Goal: Feedback & Contribution: Leave review/rating

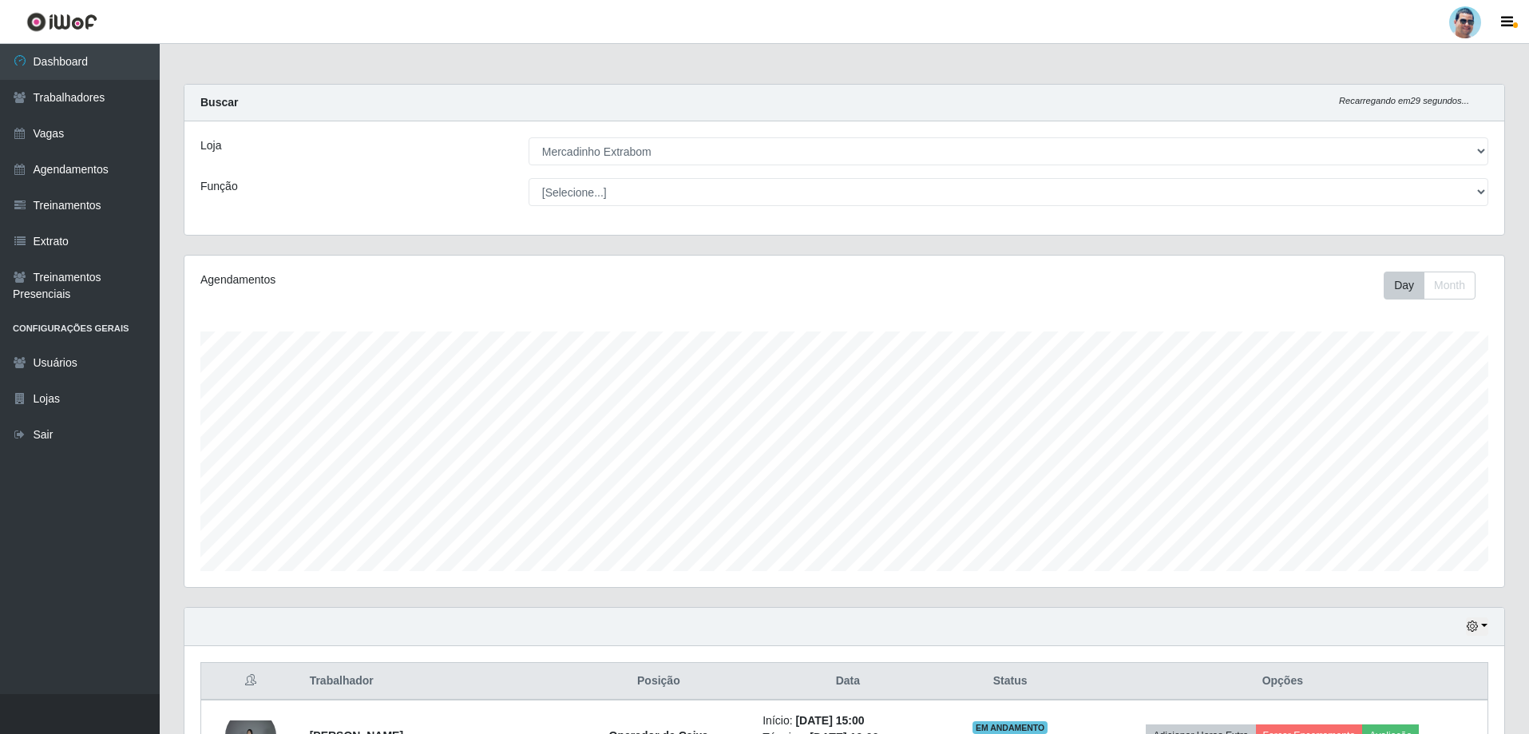
select select "175"
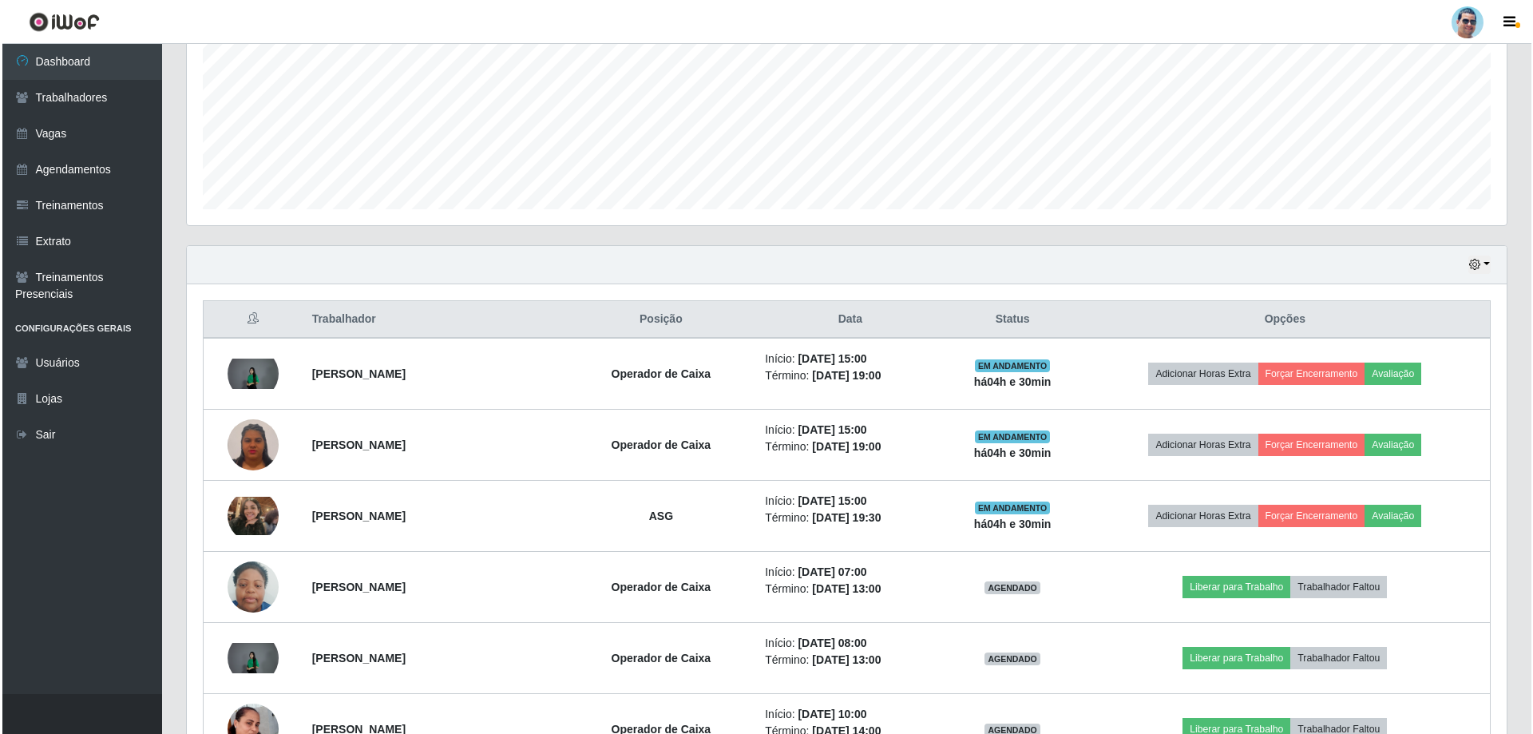
scroll to position [331, 1320]
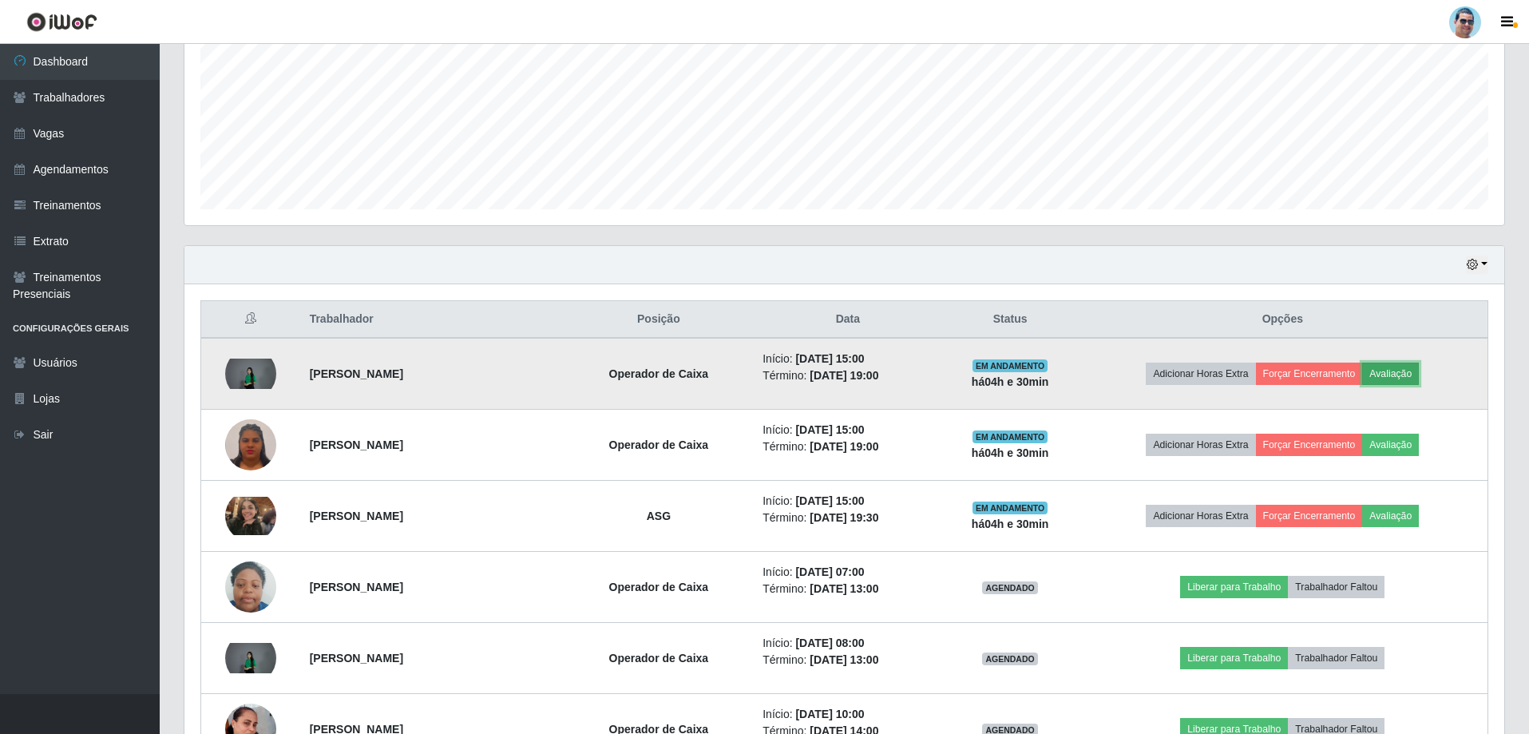
click at [1419, 375] on button "Avaliação" at bounding box center [1391, 374] width 57 height 22
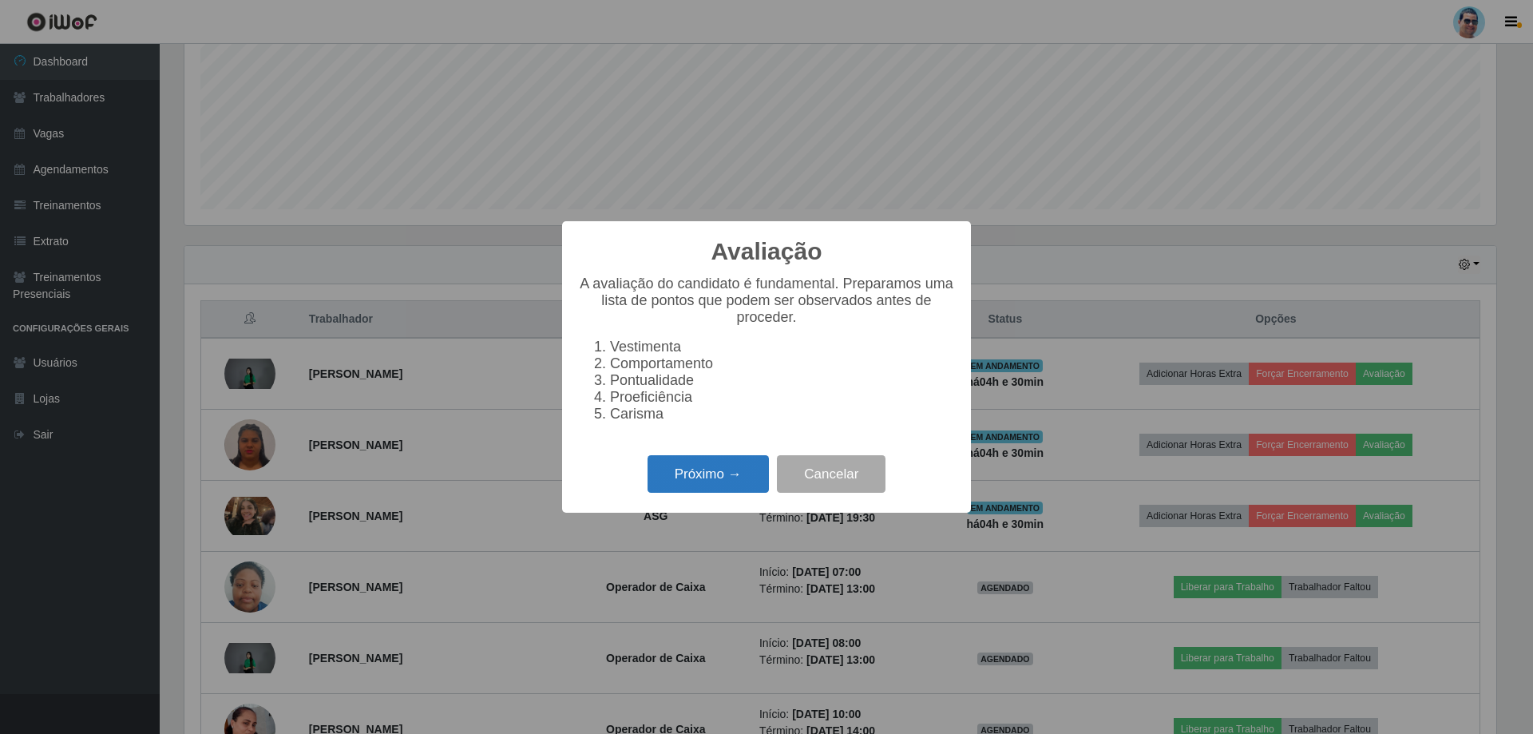
click at [728, 491] on button "Próximo →" at bounding box center [708, 474] width 121 height 38
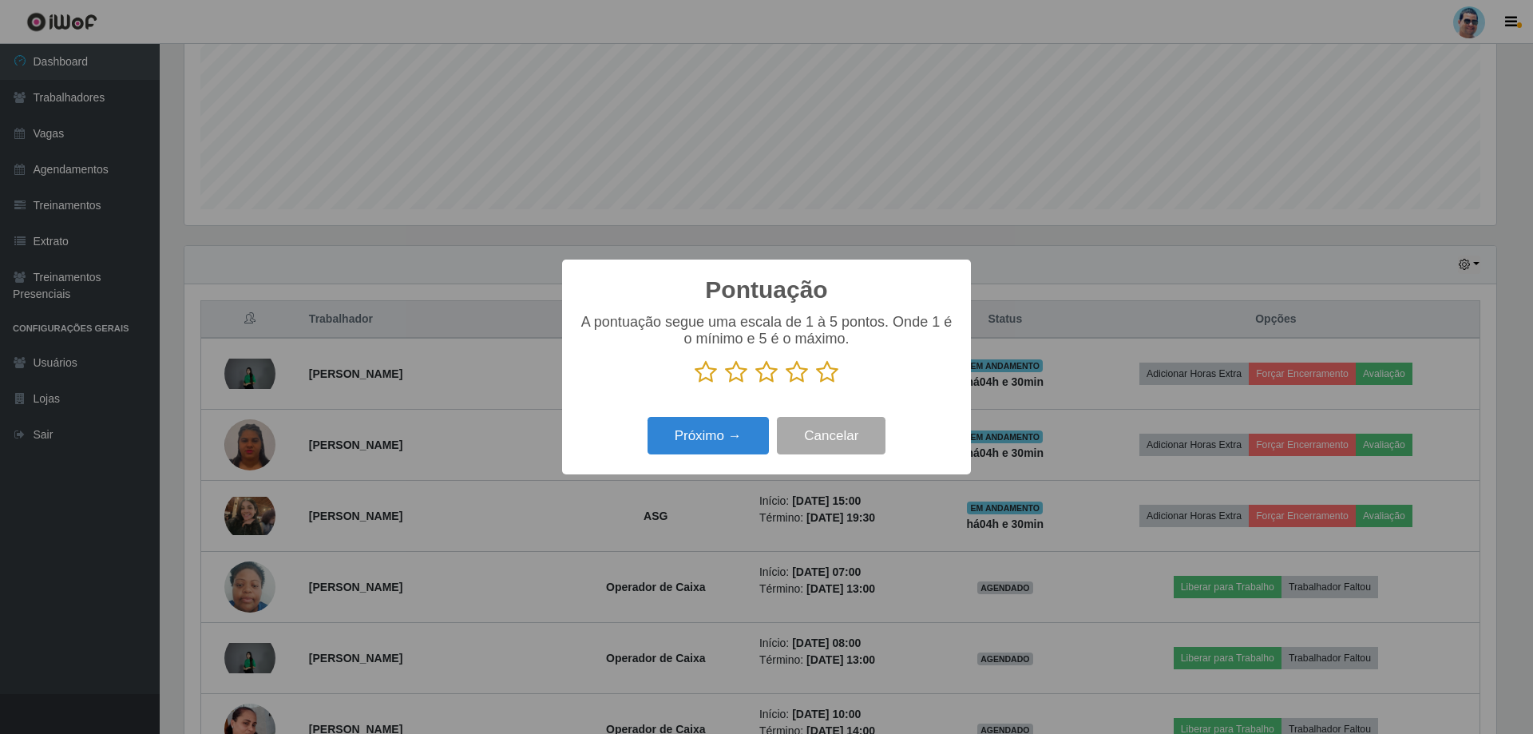
click at [828, 379] on icon at bounding box center [827, 372] width 22 height 24
click at [816, 384] on input "radio" at bounding box center [816, 384] width 0 height 0
click at [701, 434] on button "Próximo →" at bounding box center [708, 436] width 121 height 38
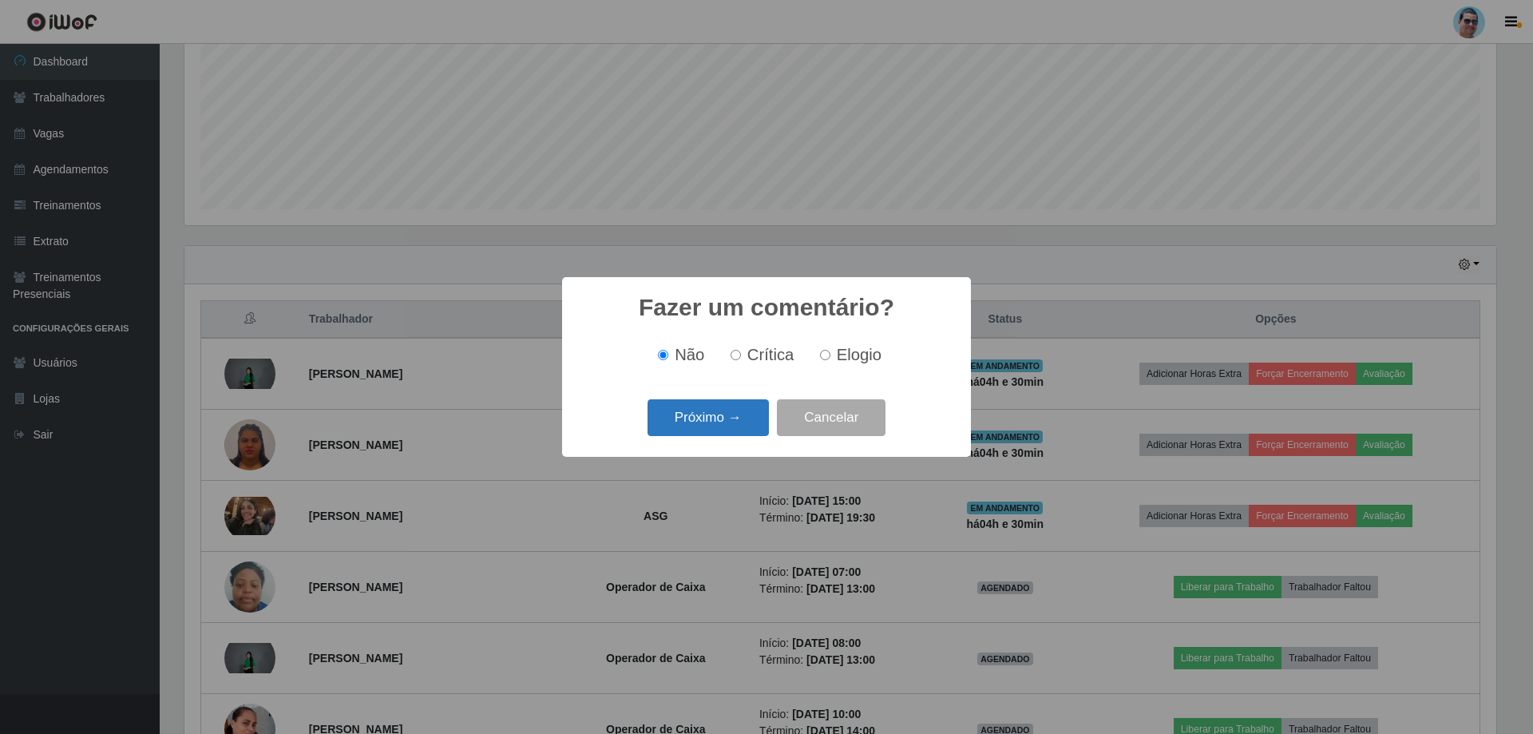
click at [710, 429] on button "Próximo →" at bounding box center [708, 418] width 121 height 38
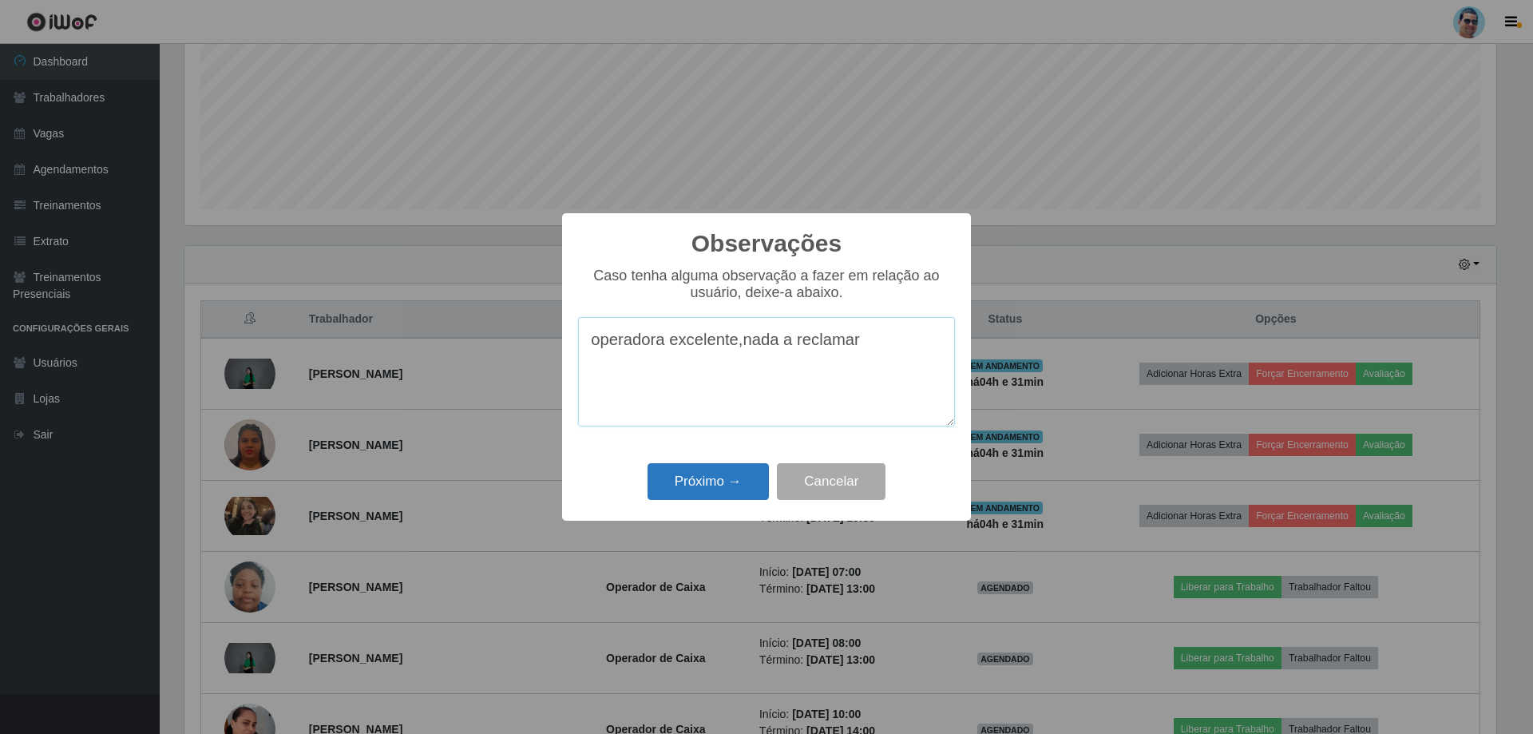
type textarea "operadora excelente,nada a reclamar"
click at [668, 486] on button "Próximo →" at bounding box center [708, 482] width 121 height 38
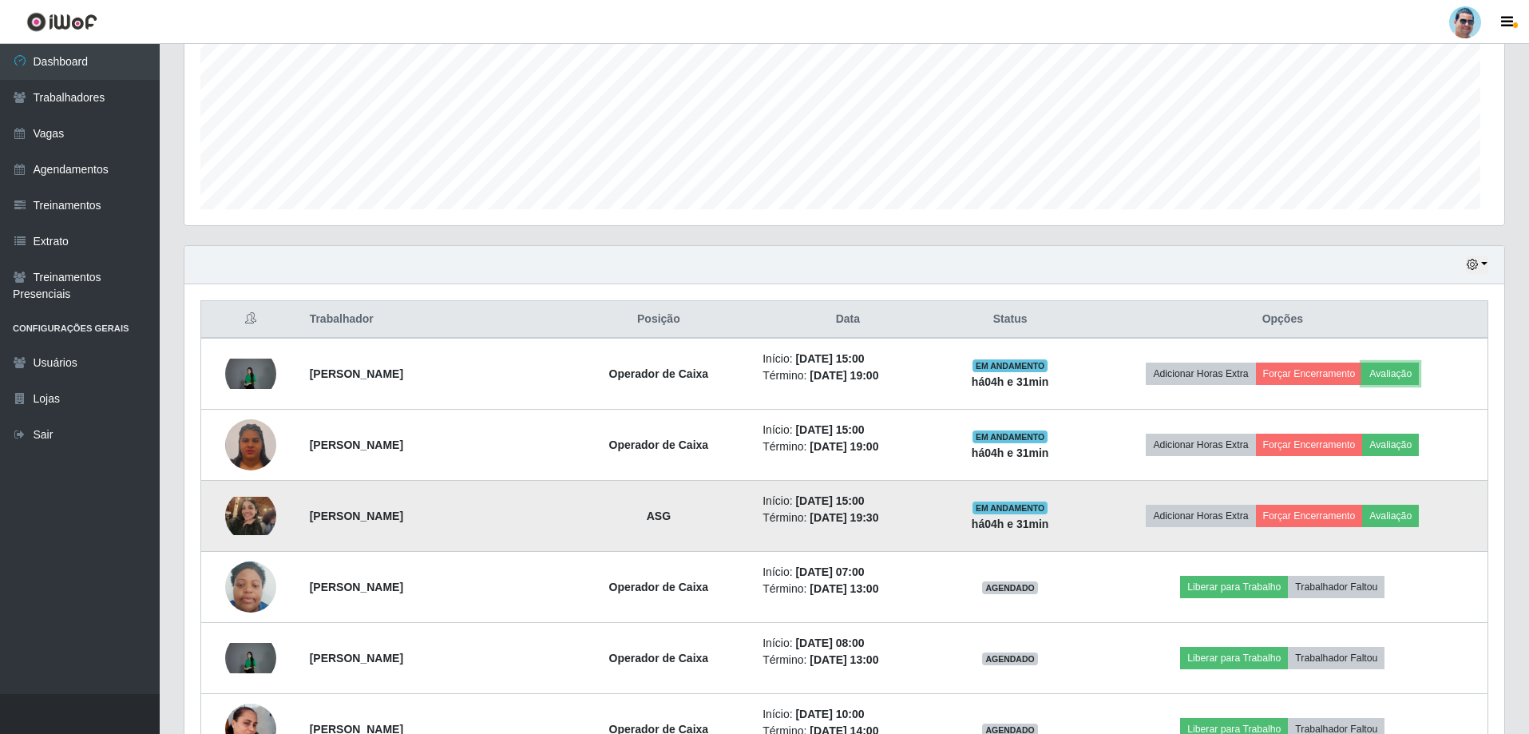
scroll to position [331, 1320]
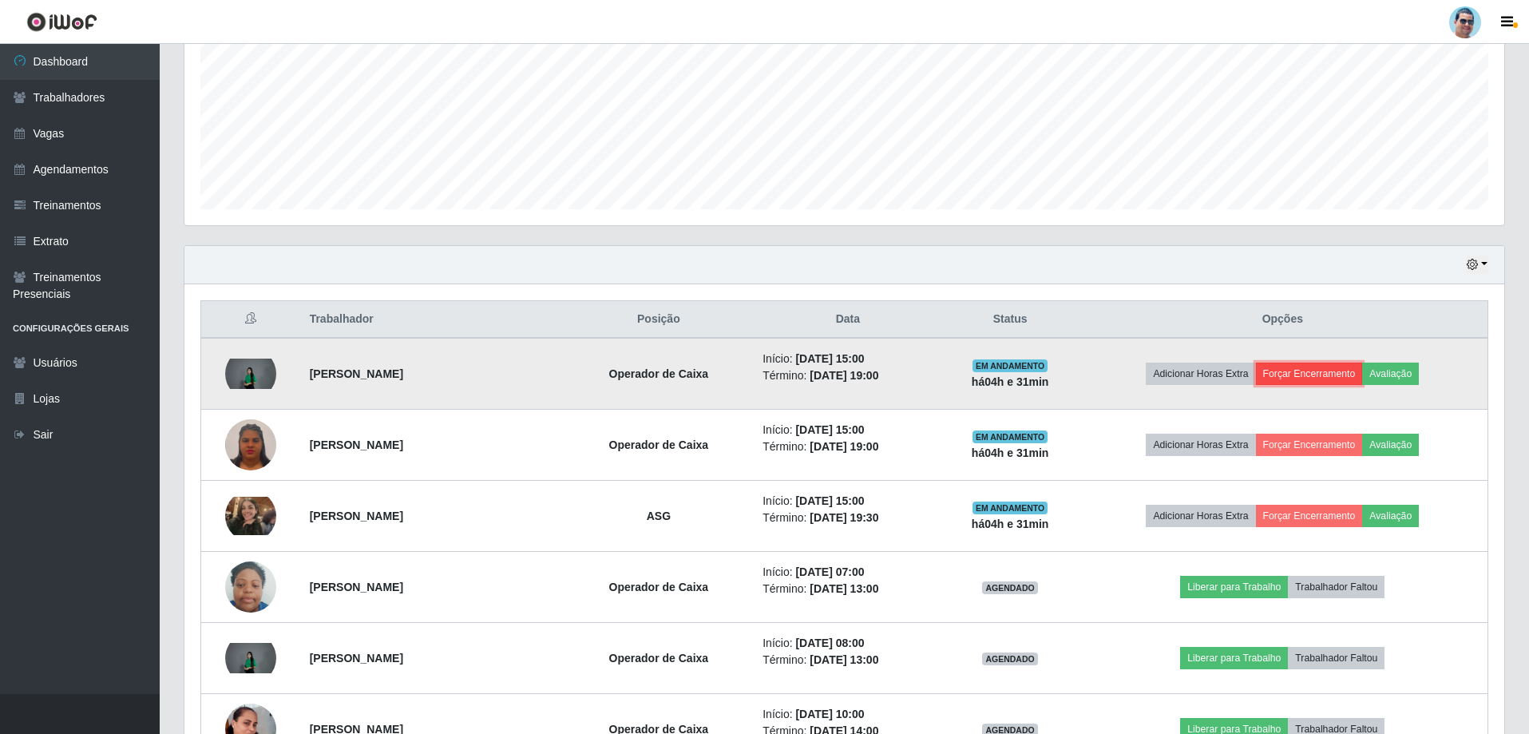
click at [1337, 373] on button "Forçar Encerramento" at bounding box center [1309, 374] width 107 height 22
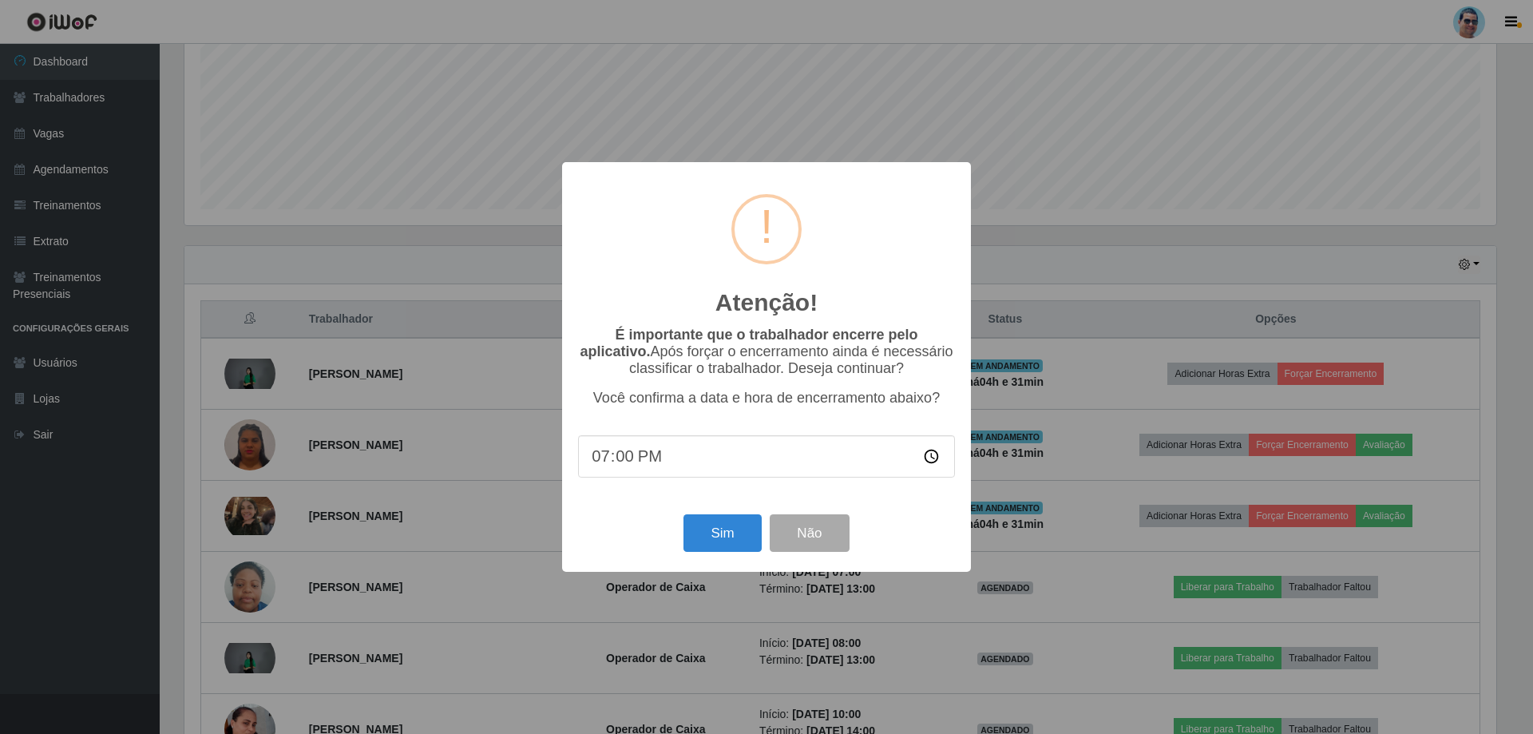
click at [629, 464] on input "19:00" at bounding box center [766, 456] width 377 height 42
type input "19:25"
click at [716, 527] on button "Sim" at bounding box center [722, 533] width 77 height 38
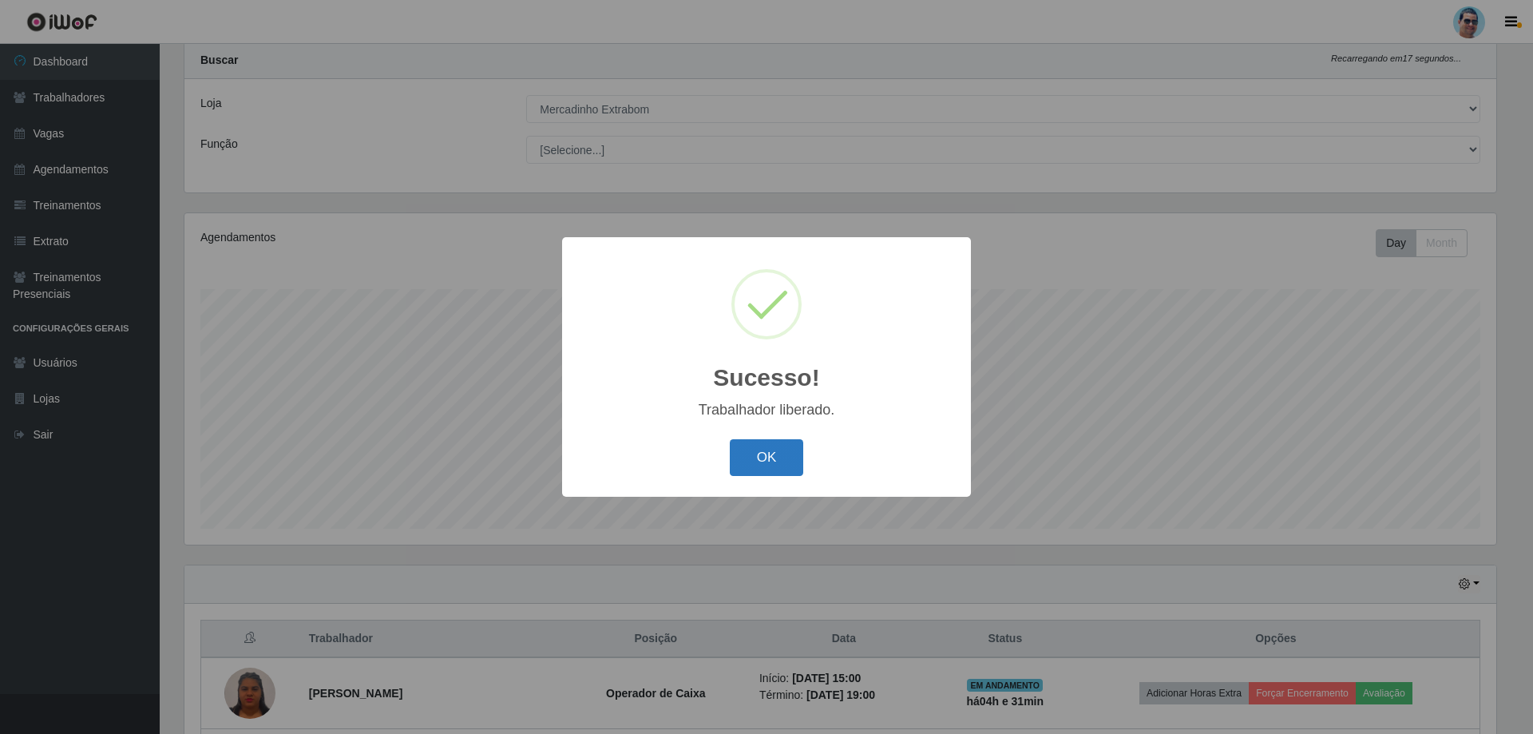
click at [761, 454] on button "OK" at bounding box center [767, 458] width 74 height 38
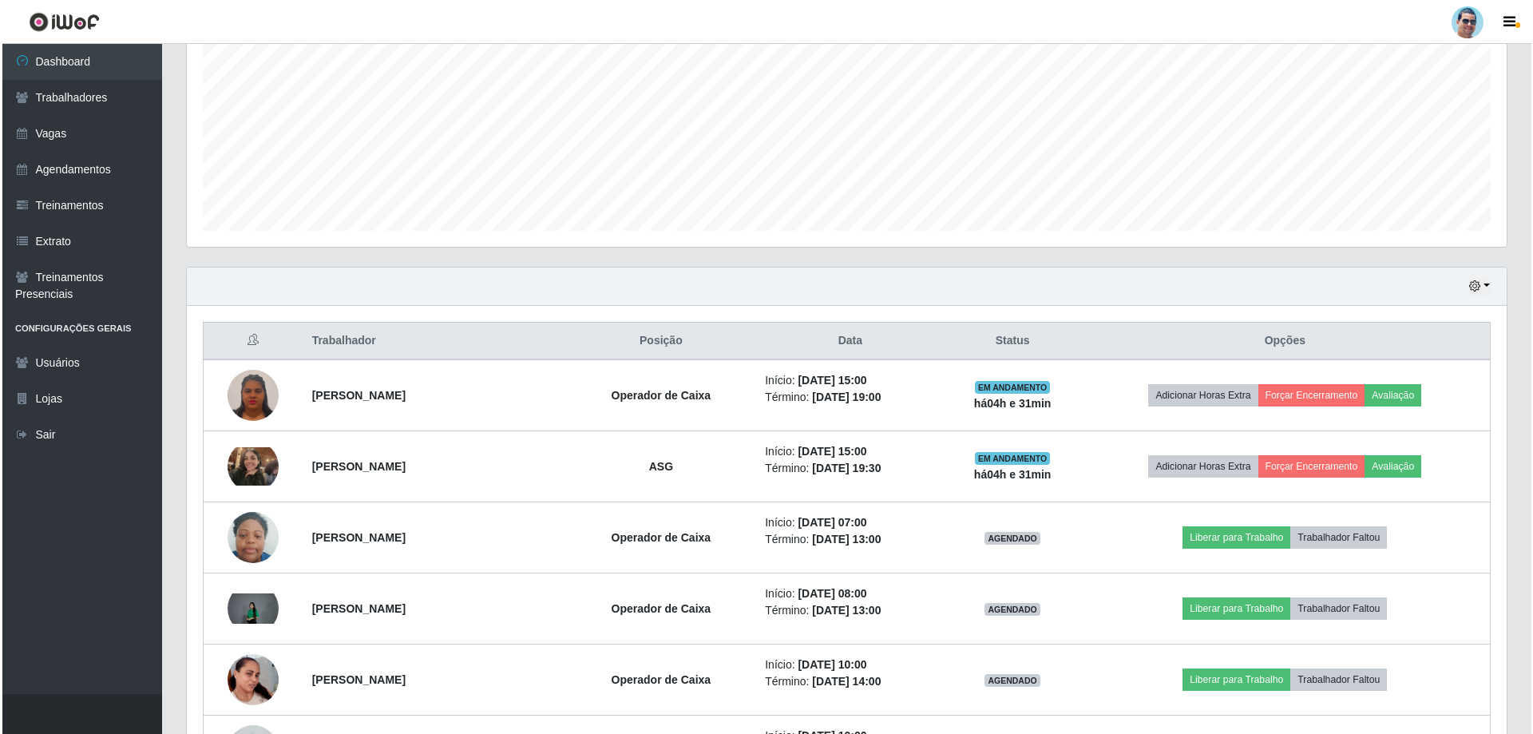
scroll to position [362, 0]
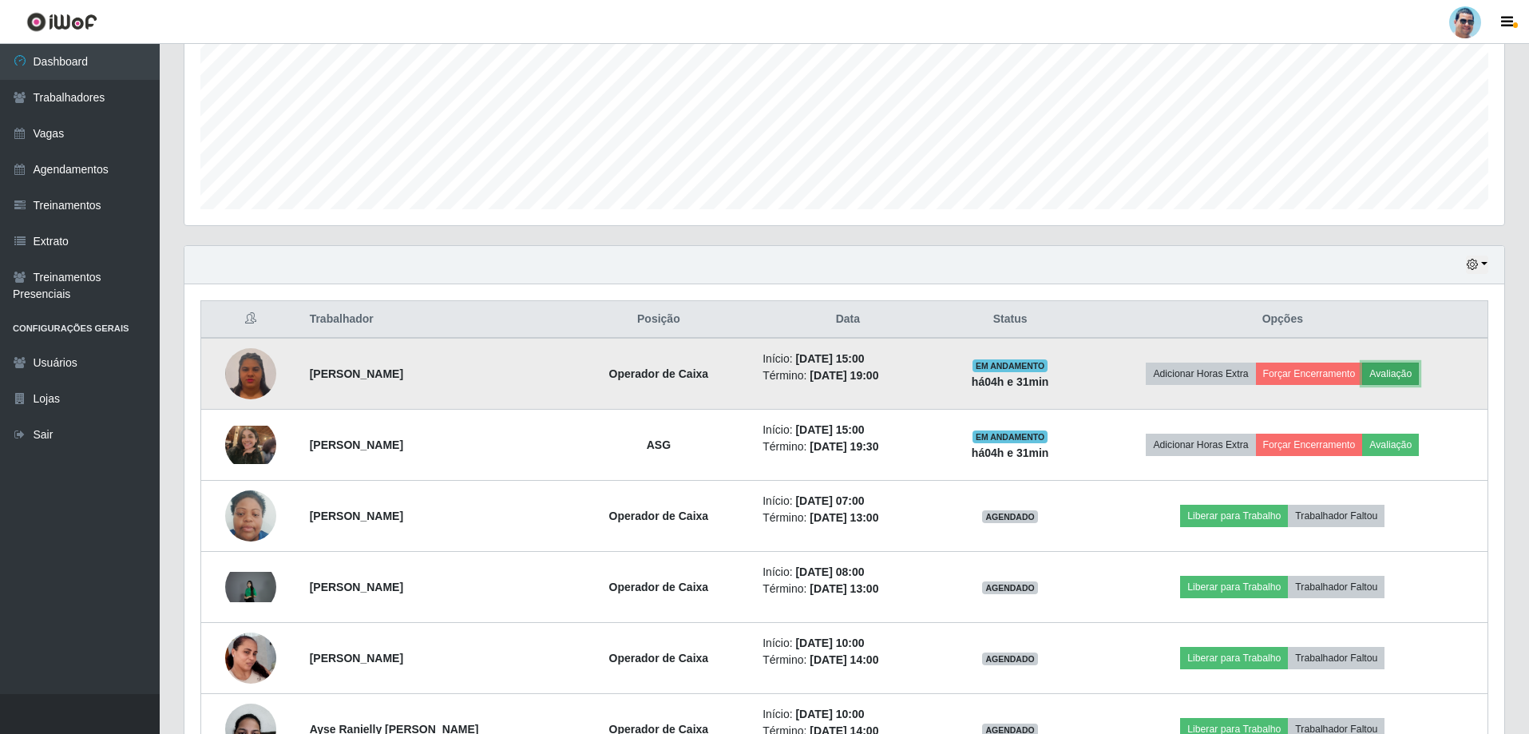
click at [1395, 368] on button "Avaliação" at bounding box center [1391, 374] width 57 height 22
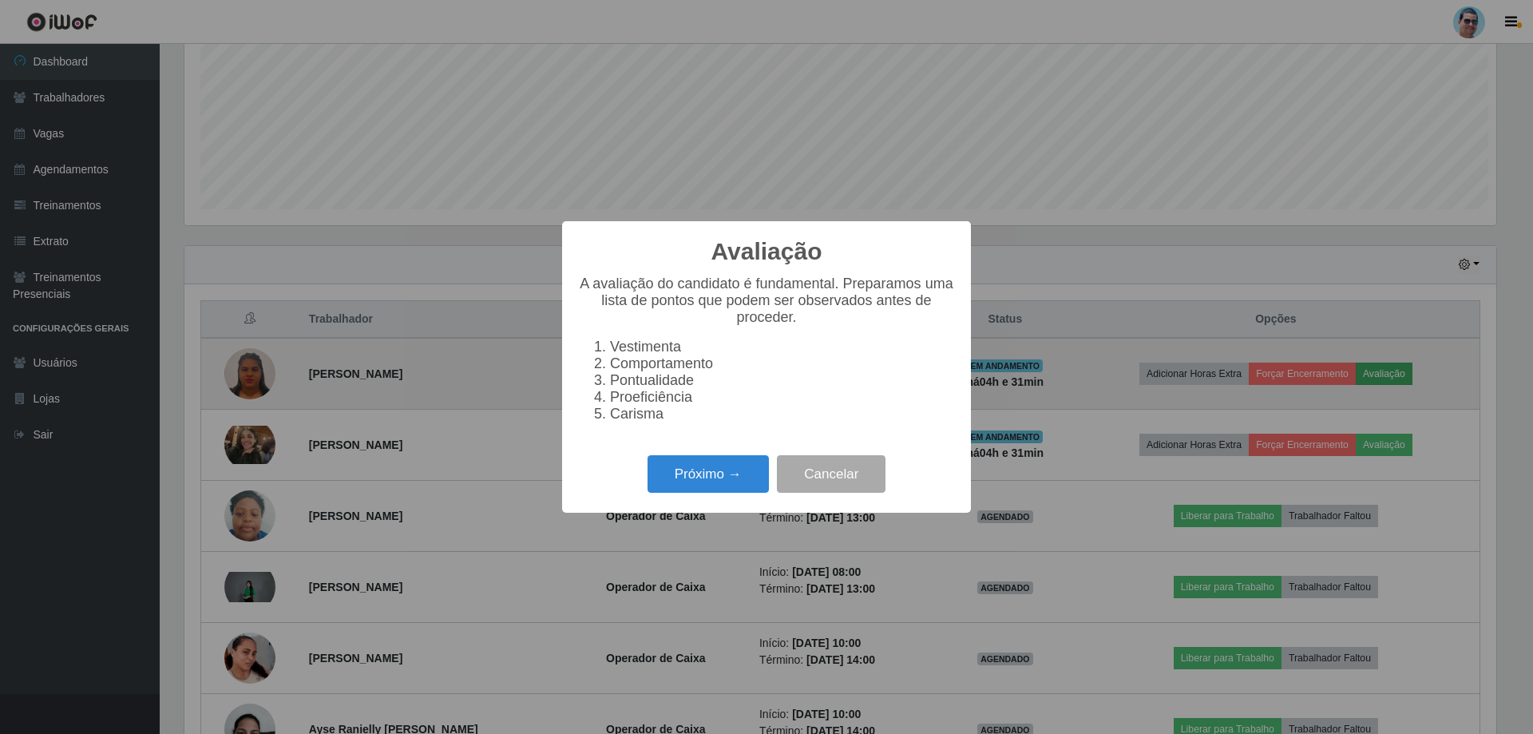
scroll to position [331, 1312]
click button "Próximo →" at bounding box center [708, 474] width 121 height 38
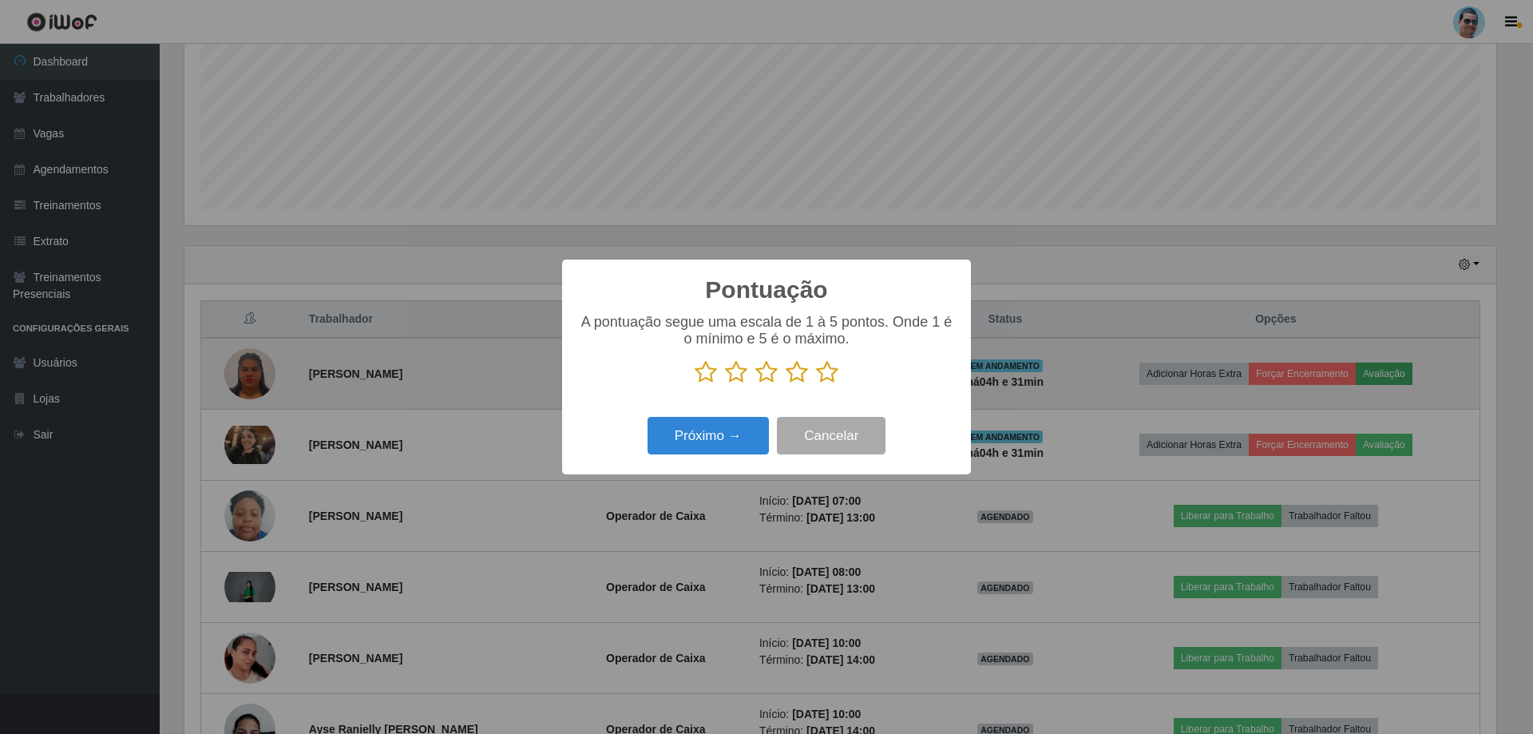
scroll to position [798325, 797344]
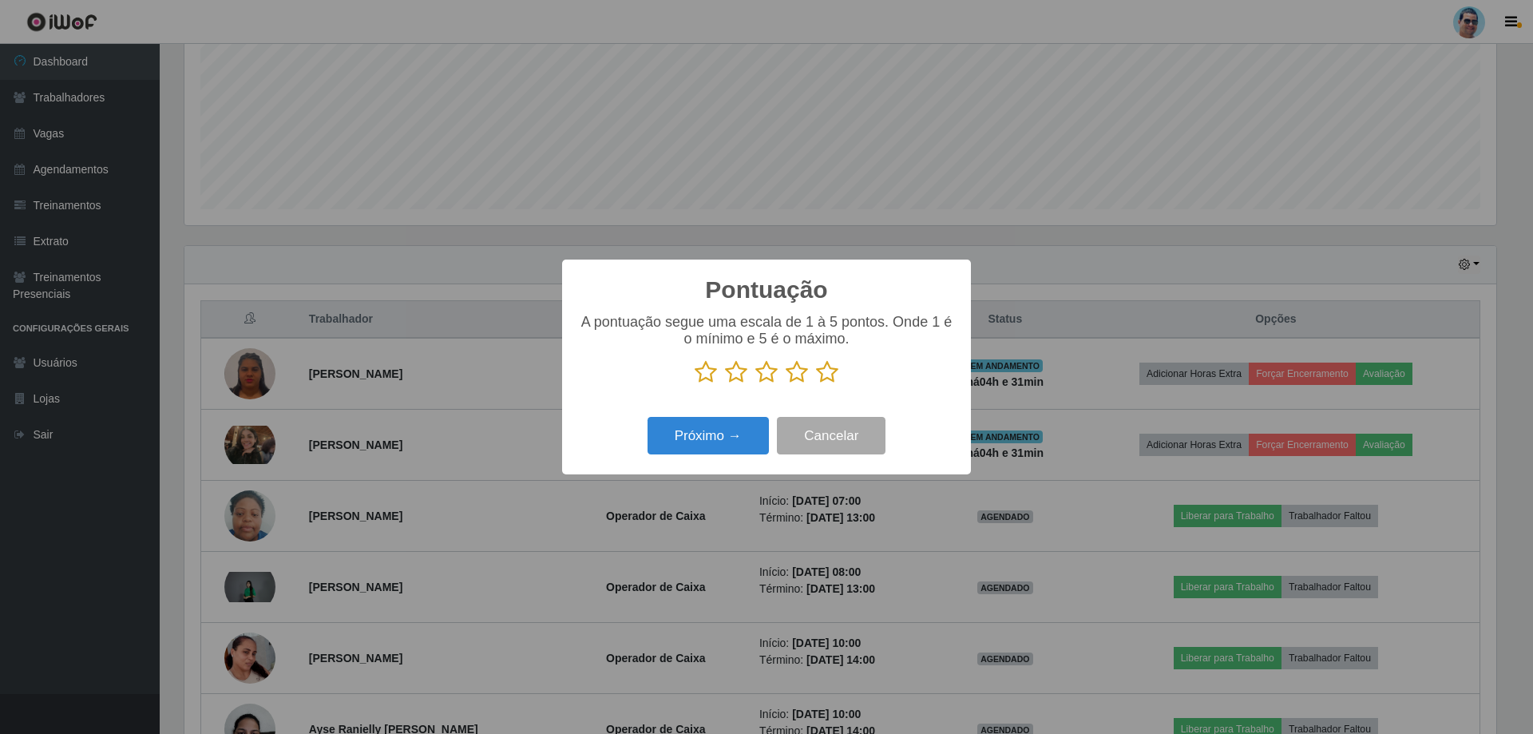
click at [831, 372] on icon at bounding box center [827, 372] width 22 height 24
click at [816, 384] on input "radio" at bounding box center [816, 384] width 0 height 0
click at [721, 426] on button "Próximo →" at bounding box center [708, 436] width 121 height 38
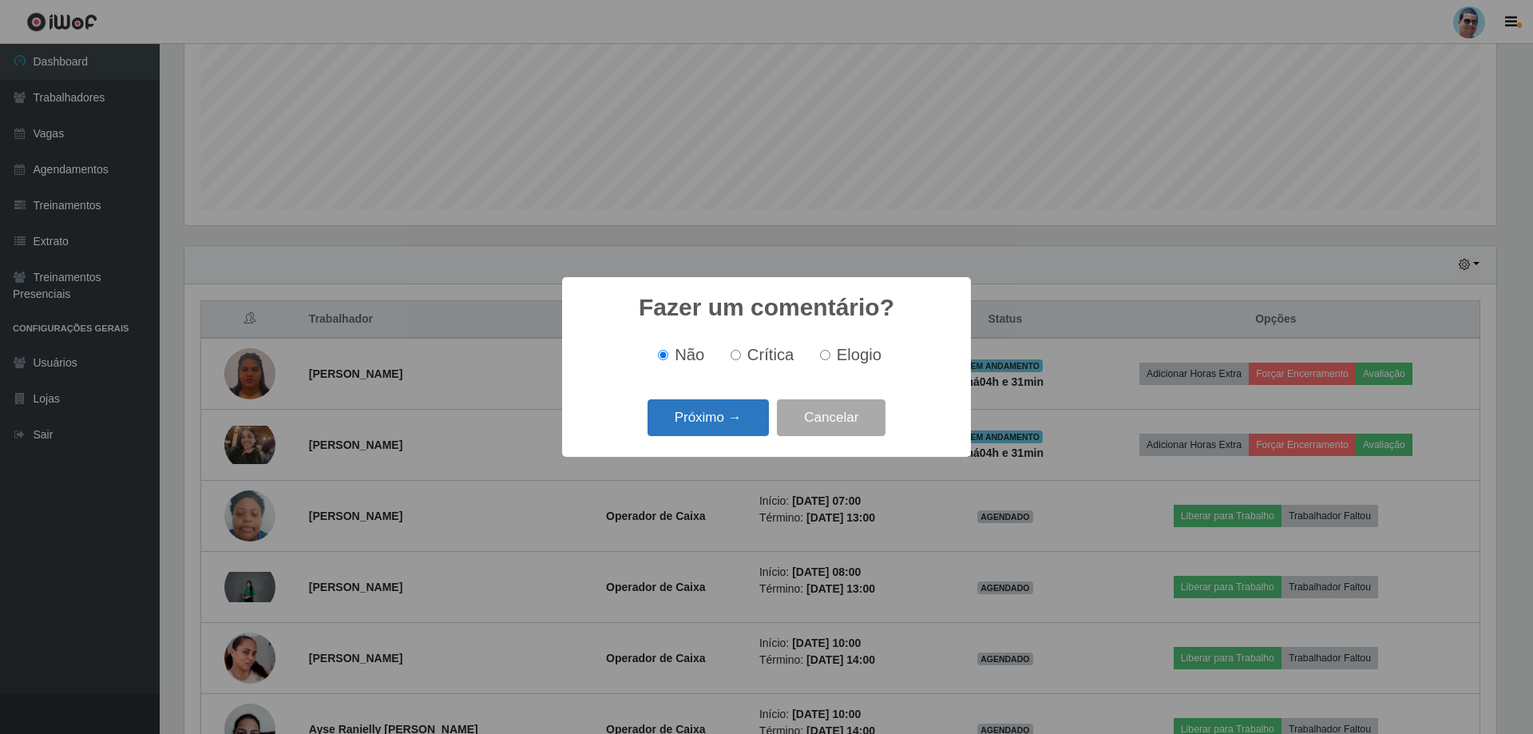
click at [728, 423] on button "Próximo →" at bounding box center [708, 418] width 121 height 38
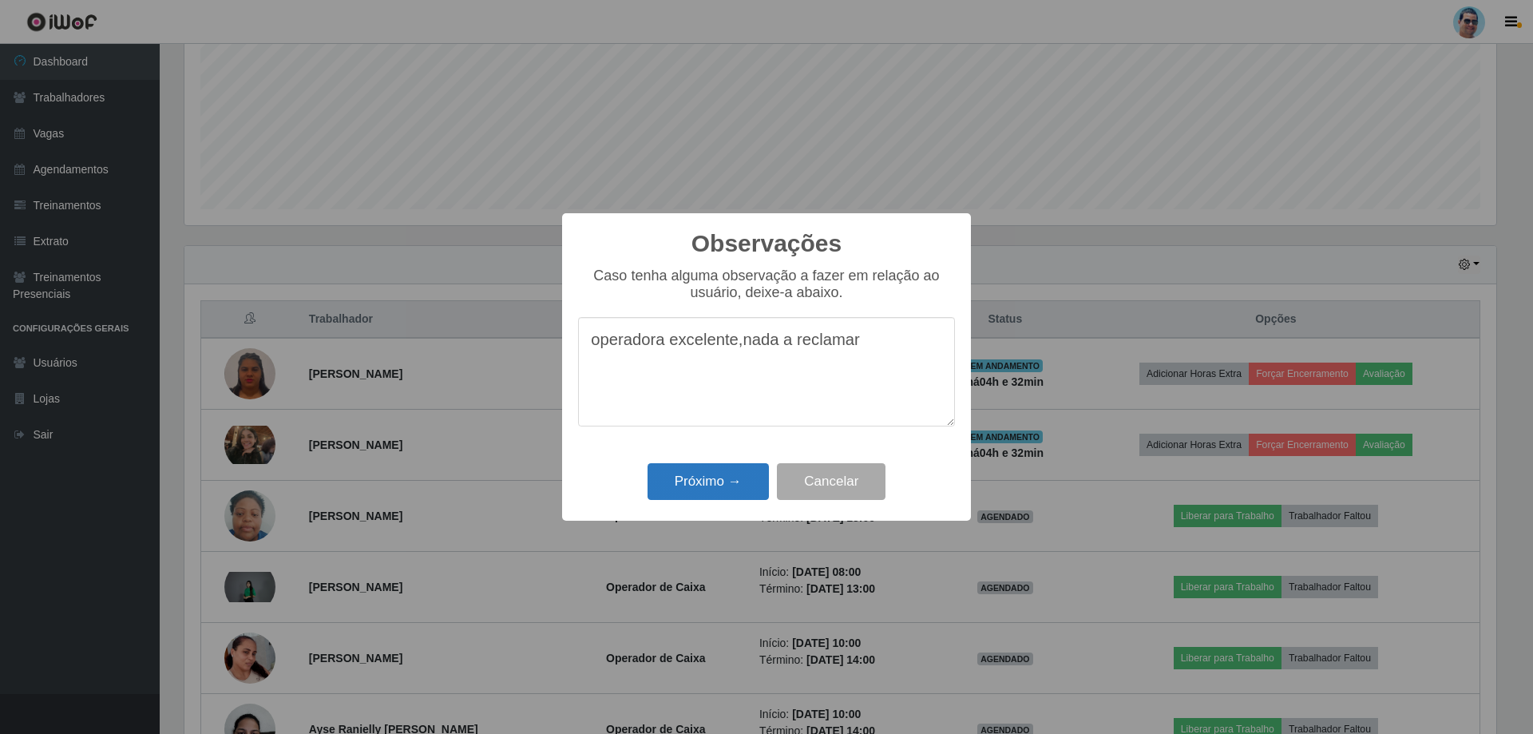
type textarea "operadora excelente,nada a reclamar"
click at [739, 472] on button "Próximo →" at bounding box center [708, 482] width 121 height 38
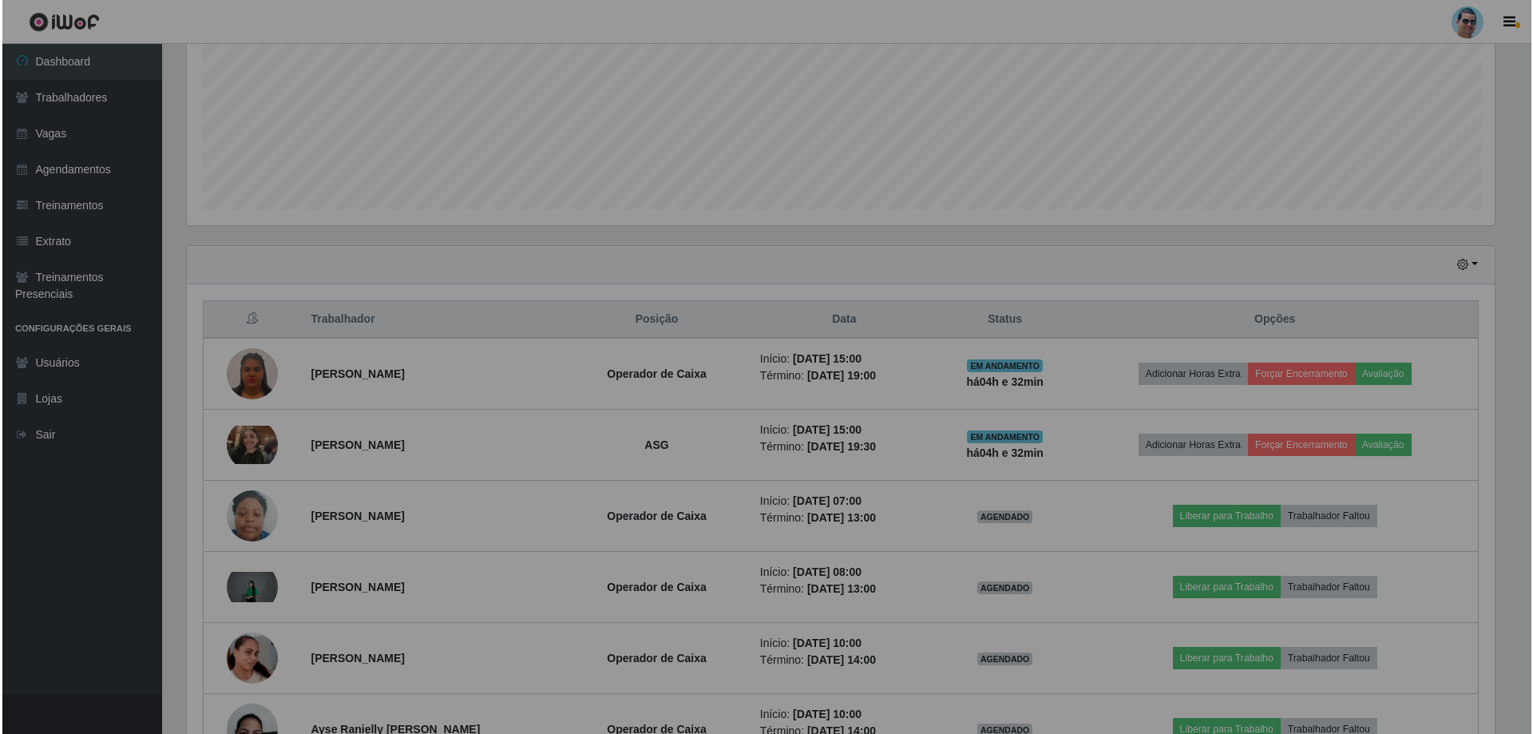
scroll to position [331, 1320]
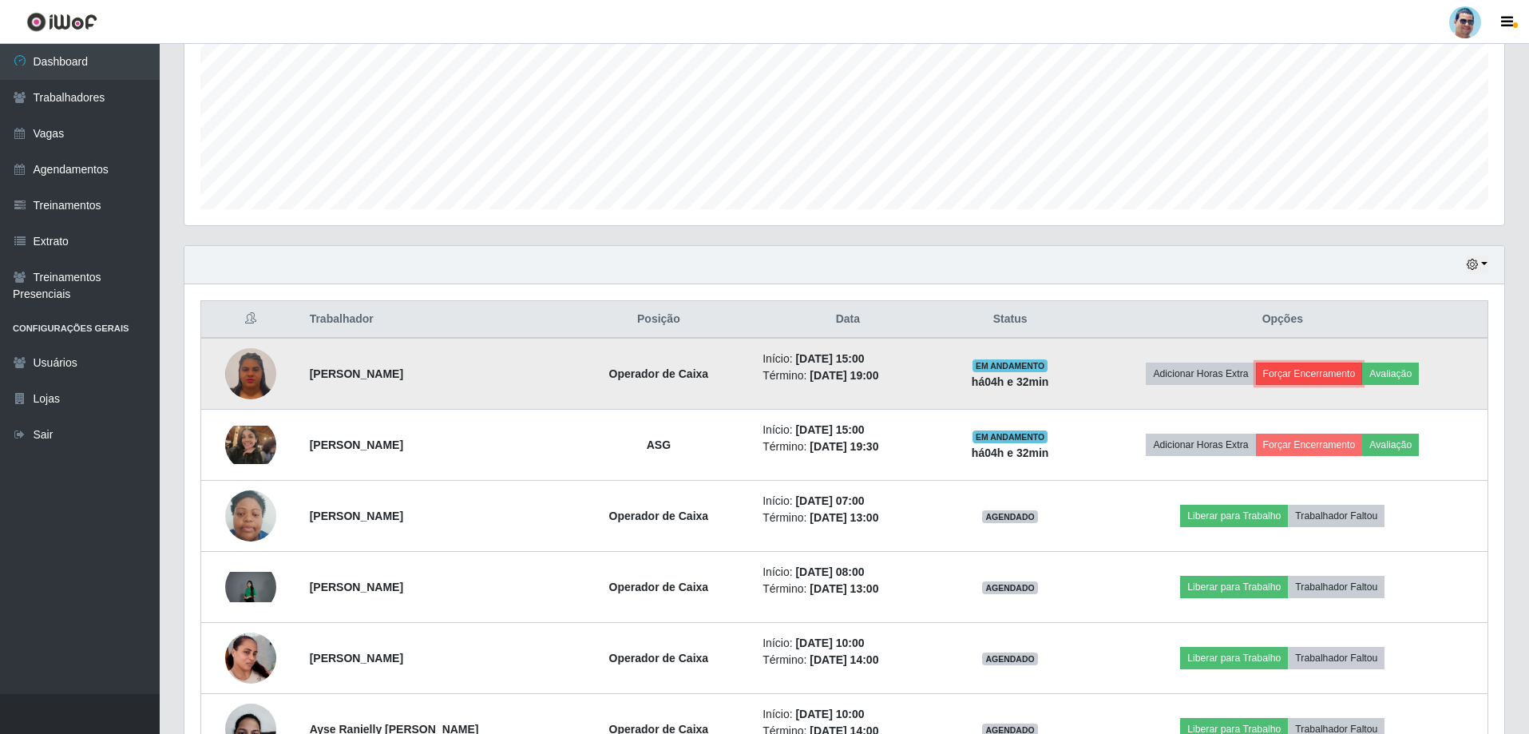
click at [1309, 379] on button "Forçar Encerramento" at bounding box center [1309, 374] width 107 height 22
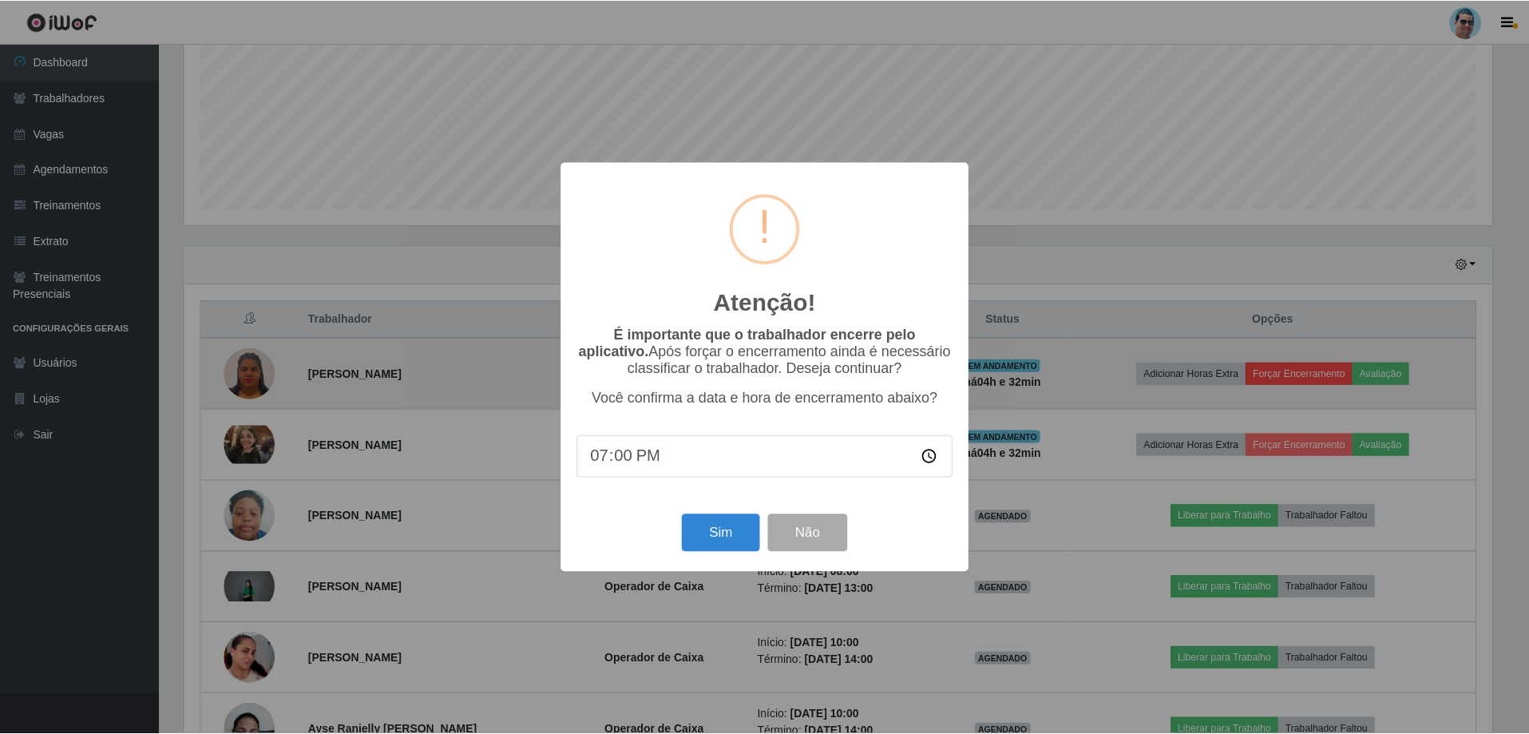
scroll to position [331, 1312]
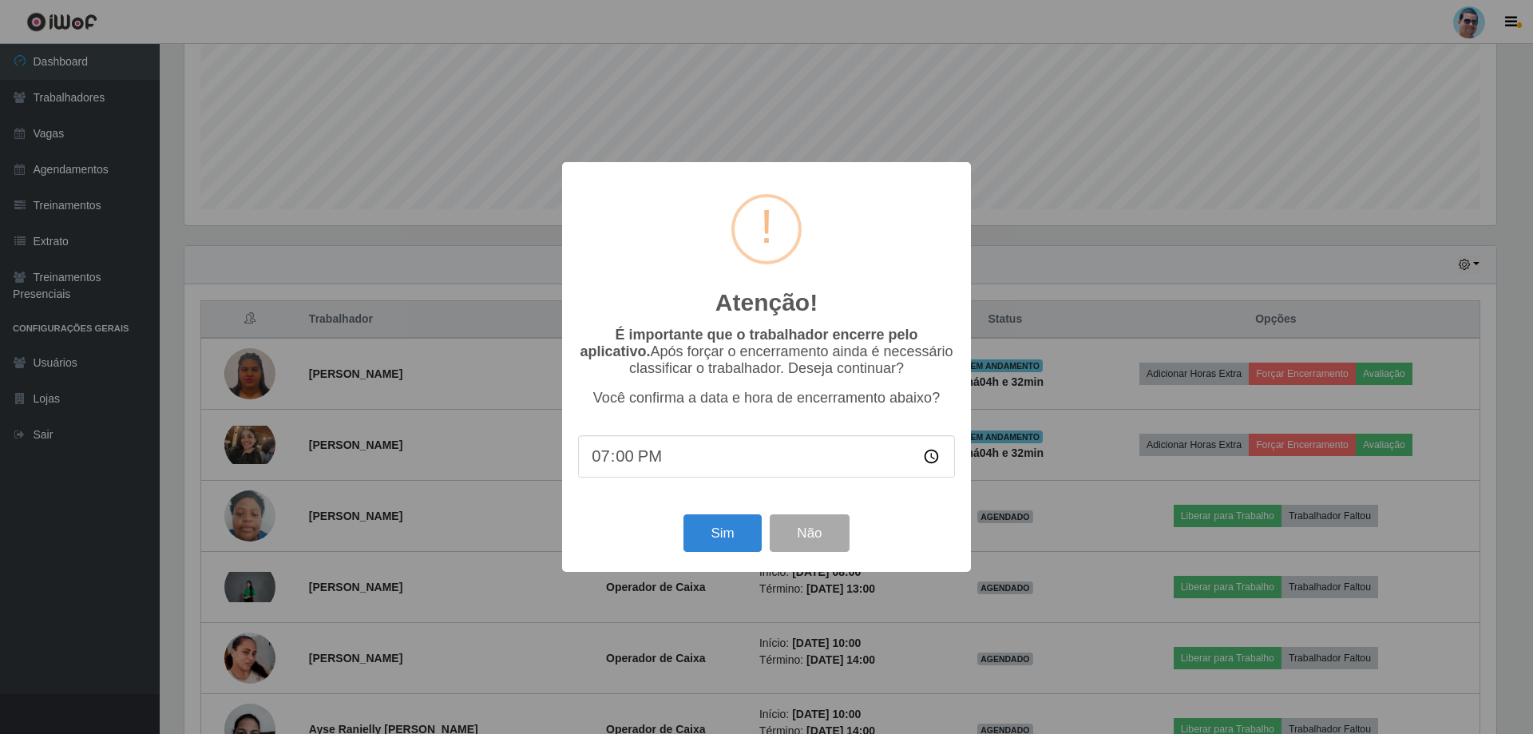
click at [611, 459] on input "19:00" at bounding box center [766, 456] width 377 height 42
click at [622, 461] on input "19:00" at bounding box center [766, 456] width 377 height 42
type input "19:20"
click at [716, 548] on button "Sim" at bounding box center [722, 533] width 77 height 38
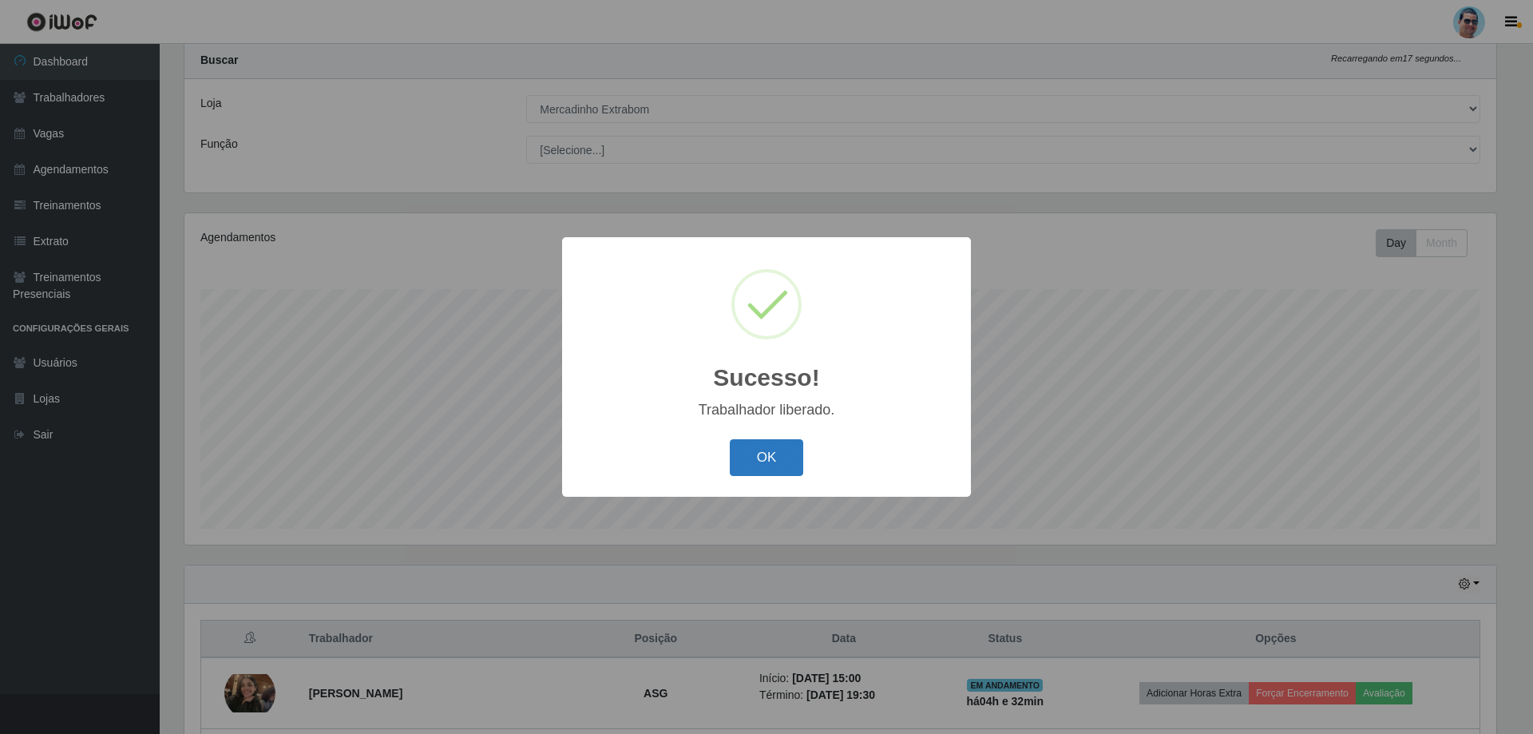
click at [787, 440] on button "OK" at bounding box center [767, 458] width 74 height 38
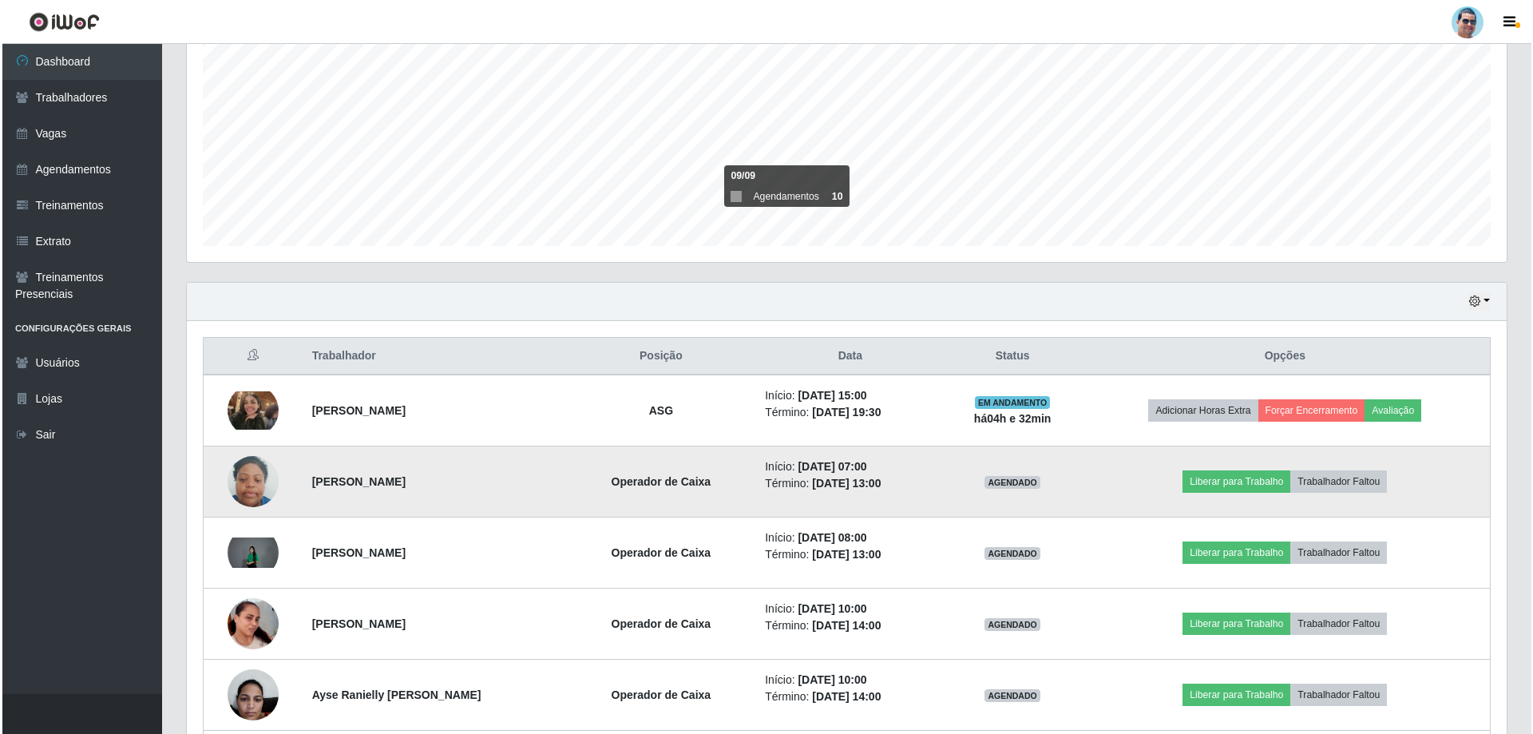
scroll to position [362, 0]
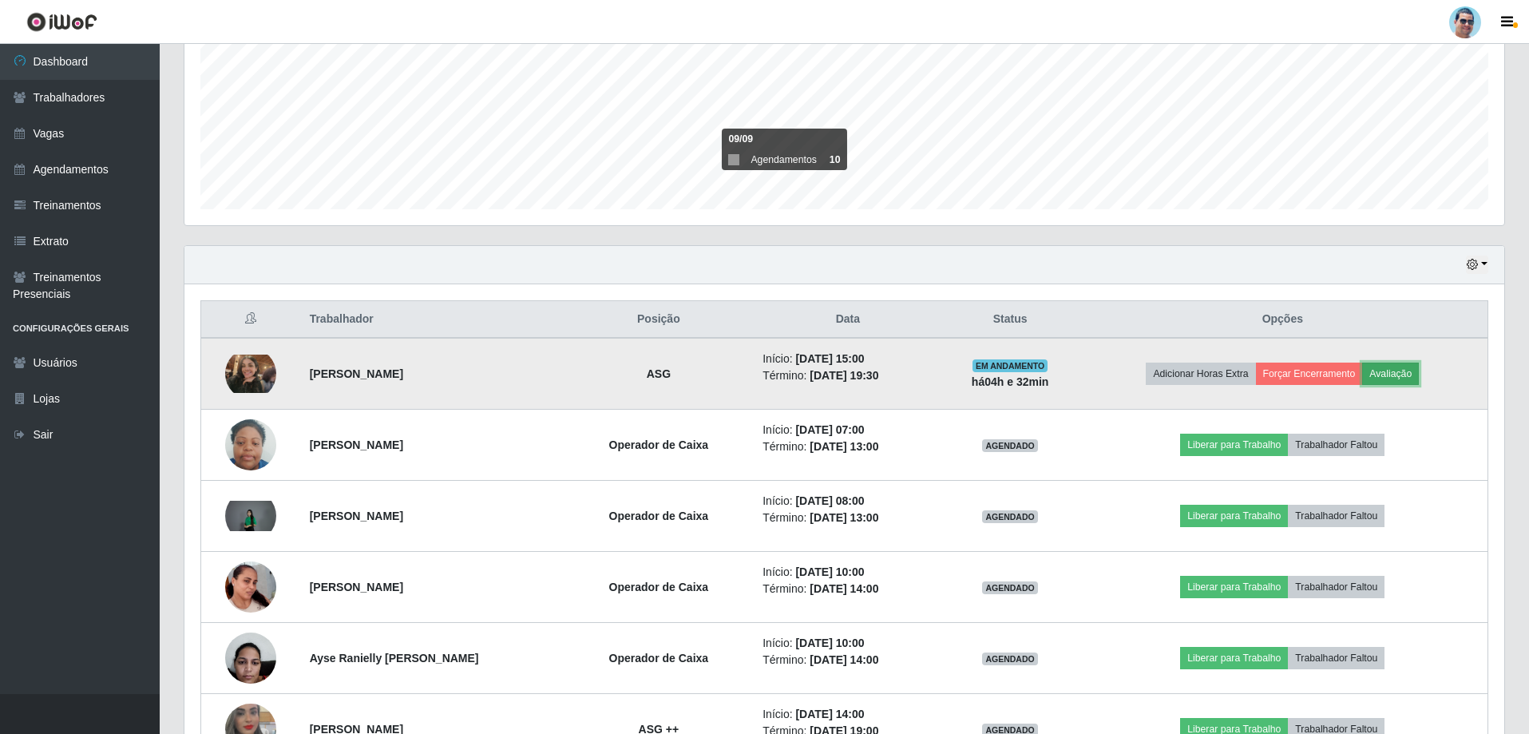
click at [1406, 370] on button "Avaliação" at bounding box center [1391, 374] width 57 height 22
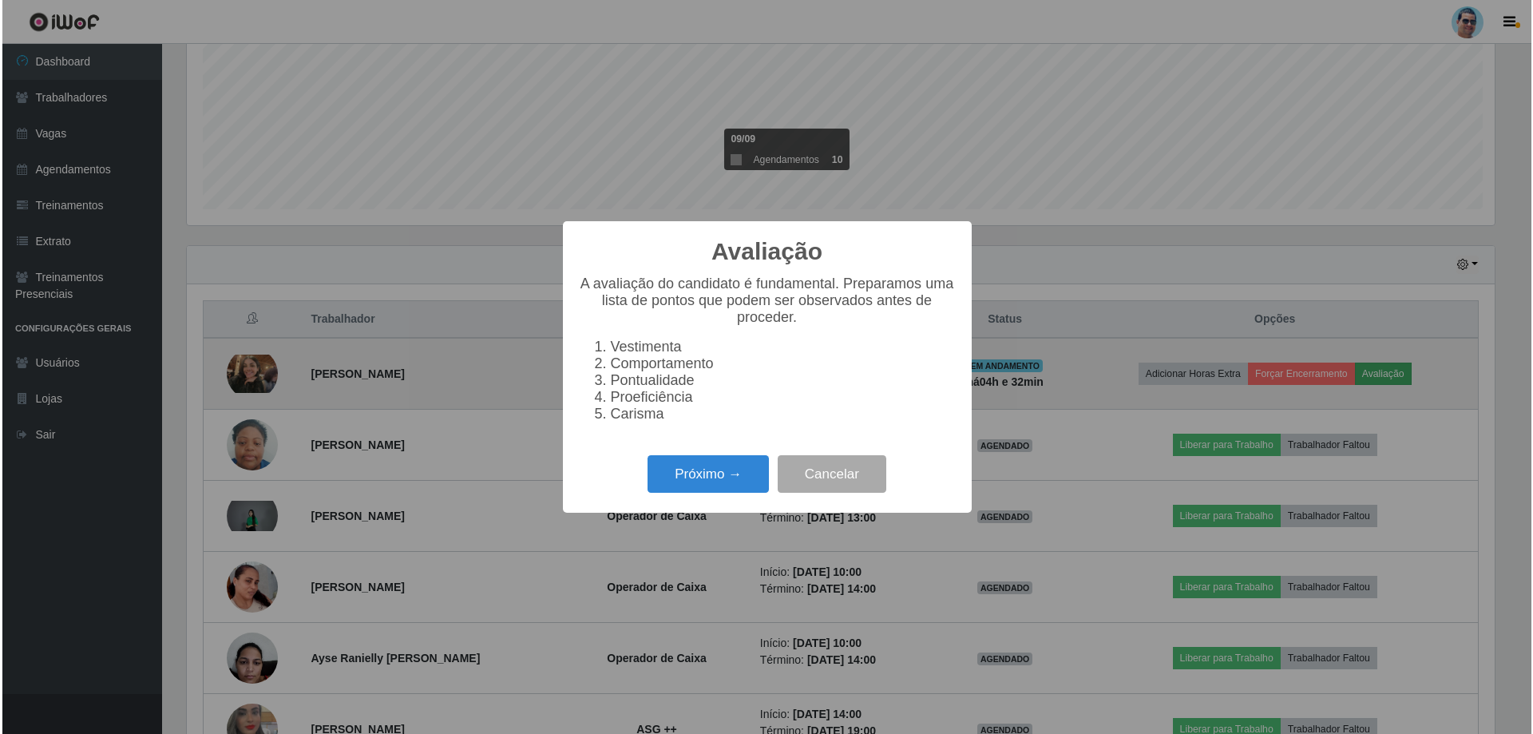
scroll to position [331, 1312]
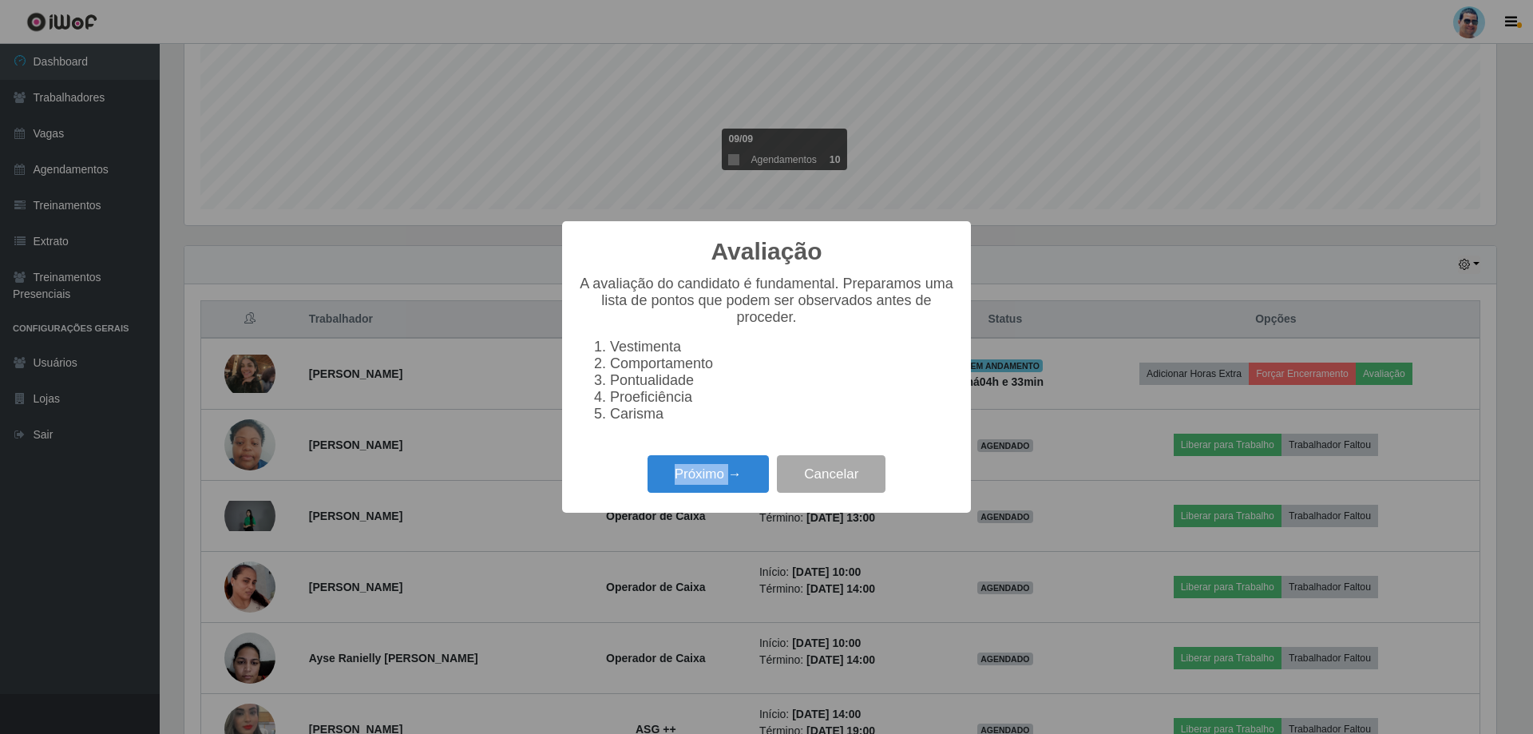
drag, startPoint x: 730, startPoint y: 438, endPoint x: 730, endPoint y: 461, distance: 22.4
click at [730, 461] on div "Avaliação × A avaliação do candidato é fundamental. Preparamos uma lista de pon…" at bounding box center [766, 367] width 409 height 292
click at [735, 478] on button "Próximo →" at bounding box center [708, 474] width 121 height 38
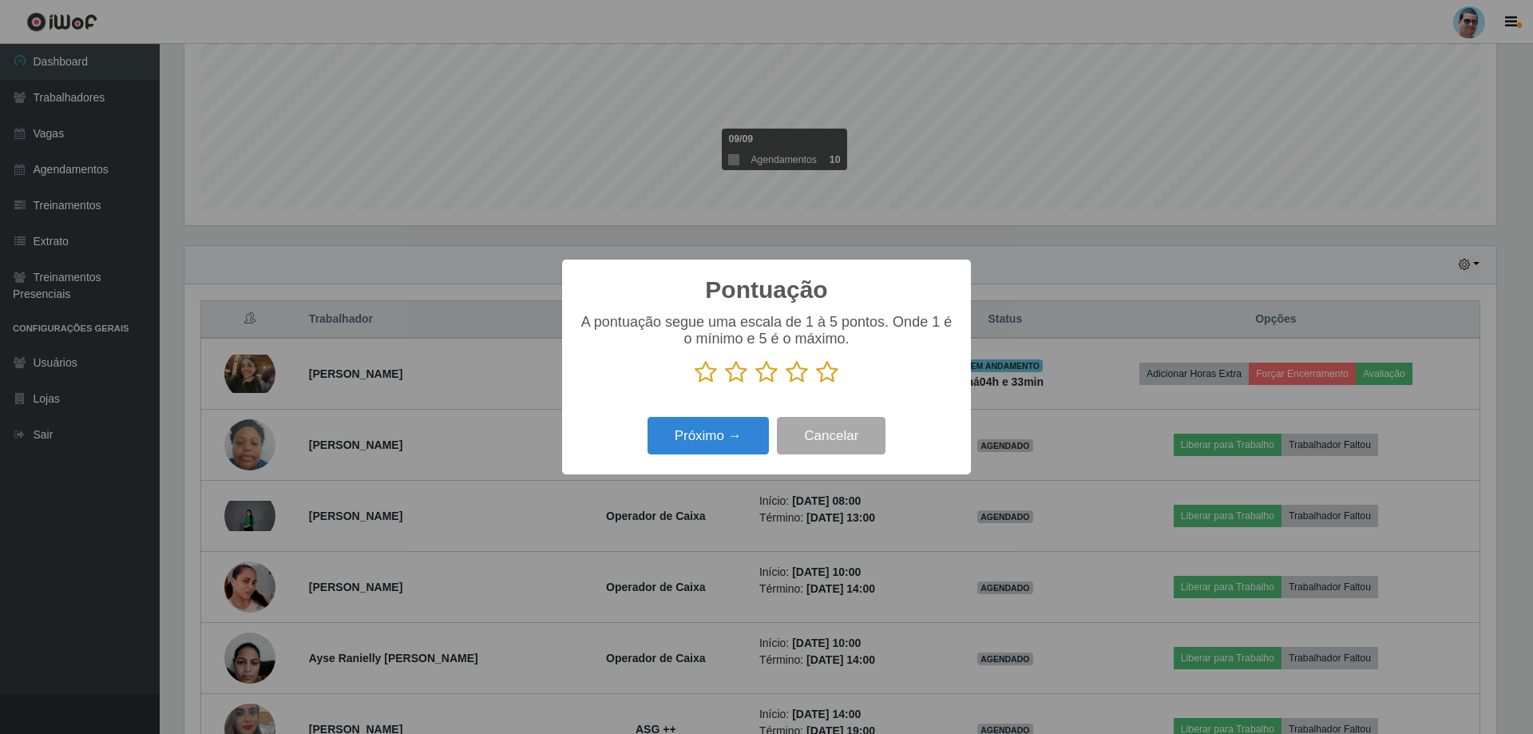
click at [765, 371] on icon at bounding box center [767, 372] width 22 height 24
click at [756, 384] on input "radio" at bounding box center [756, 384] width 0 height 0
click at [740, 434] on button "Próximo →" at bounding box center [708, 436] width 121 height 38
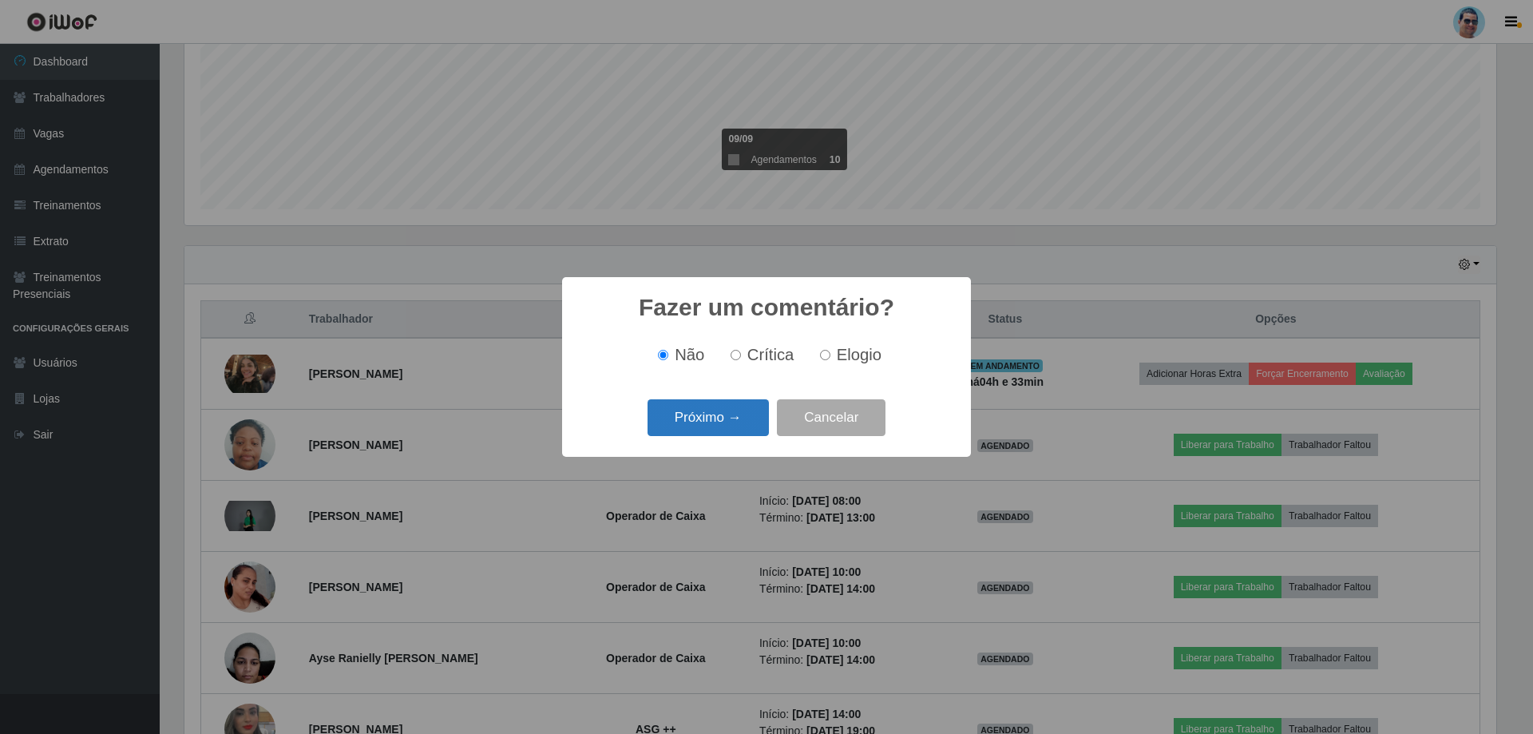
click at [712, 407] on button "Próximo →" at bounding box center [708, 418] width 121 height 38
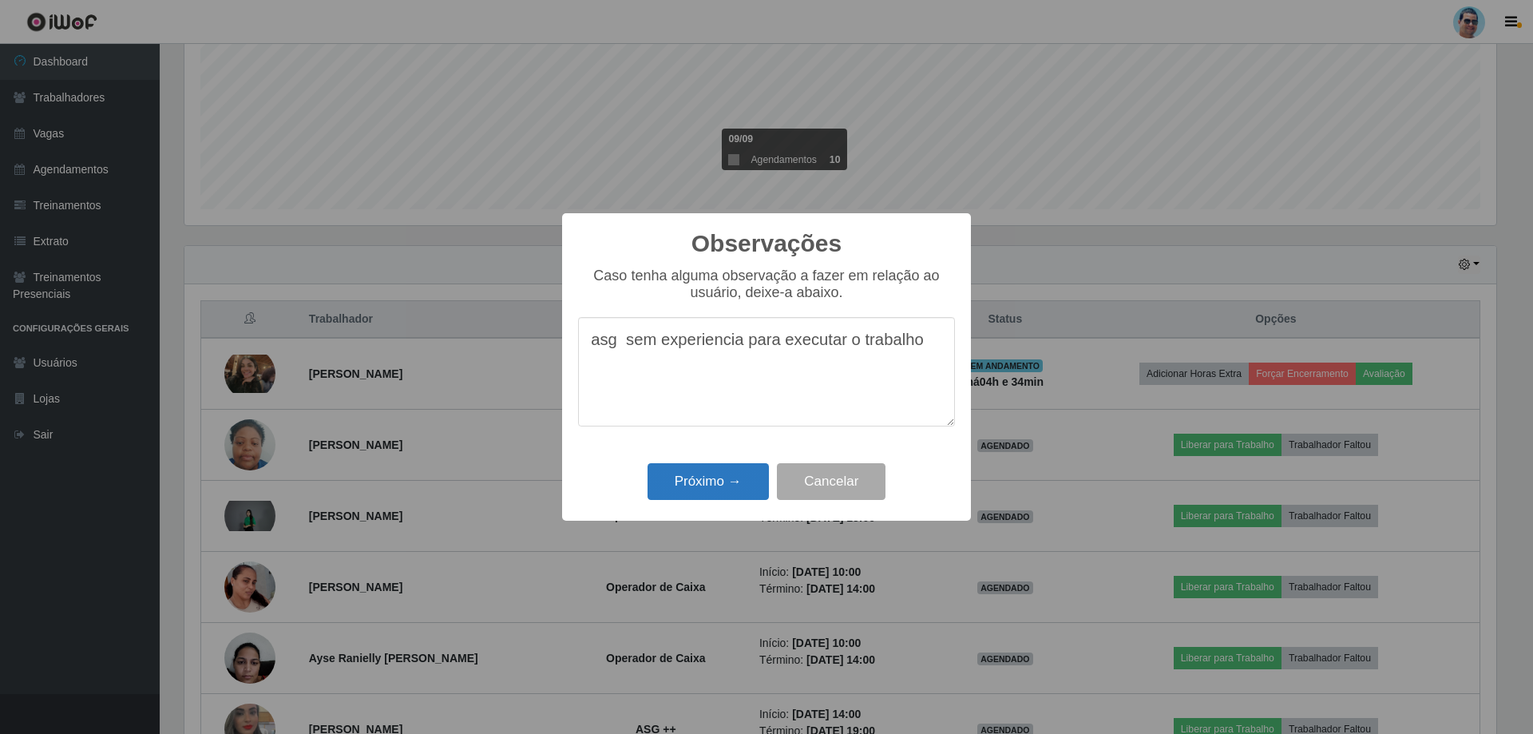
type textarea "asg sem experiencia para executar o trabalho"
click at [708, 476] on button "Próximo →" at bounding box center [708, 482] width 121 height 38
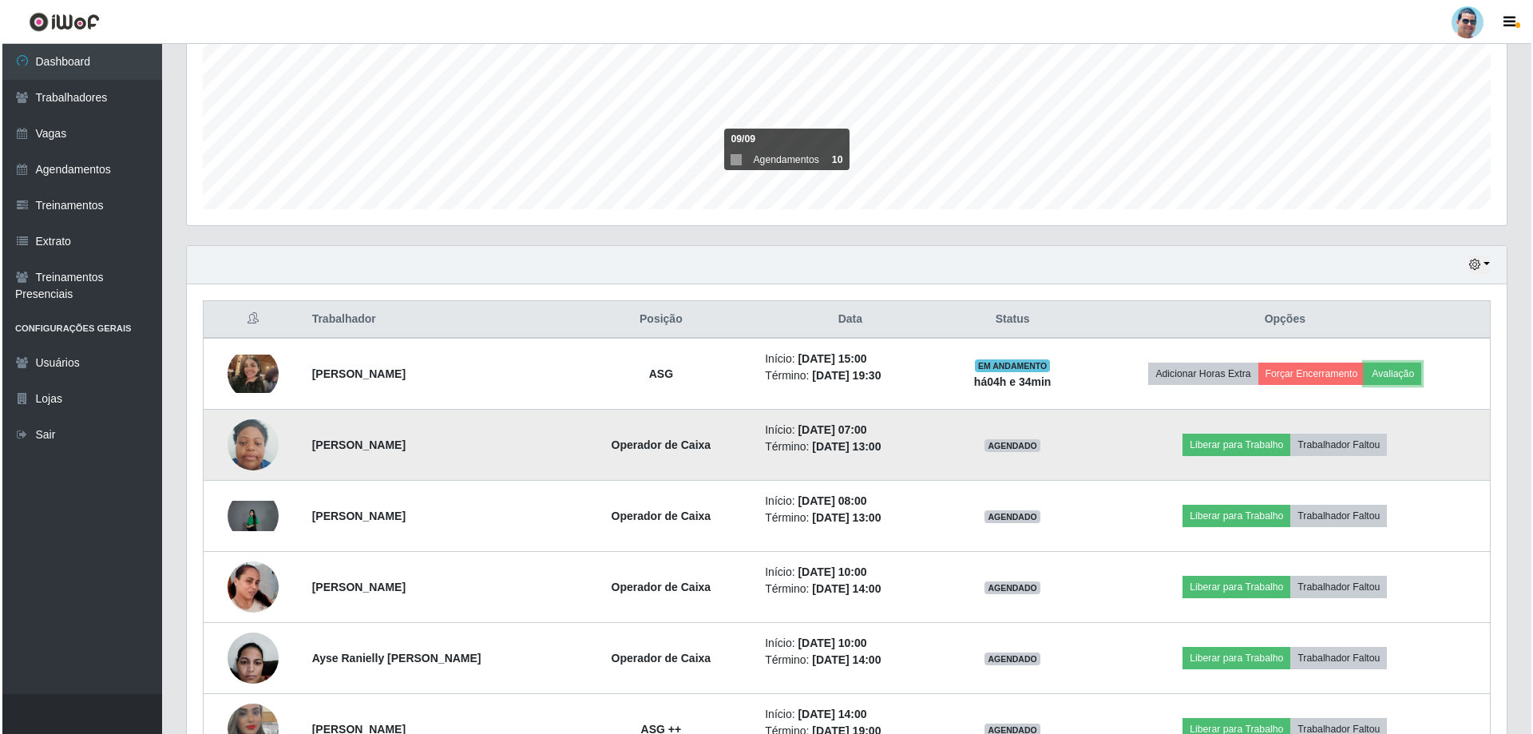
scroll to position [331, 1320]
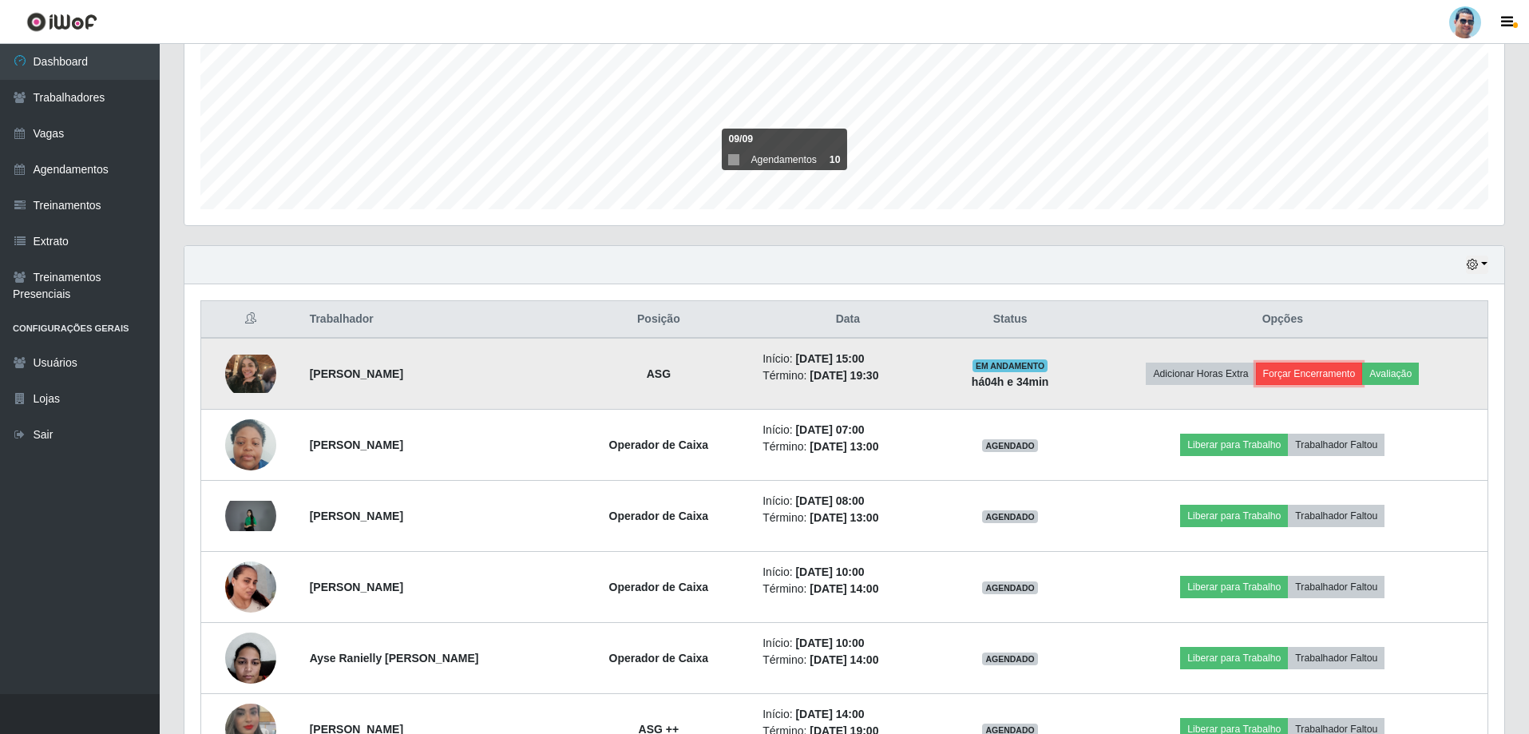
click at [1321, 371] on button "Forçar Encerramento" at bounding box center [1309, 374] width 107 height 22
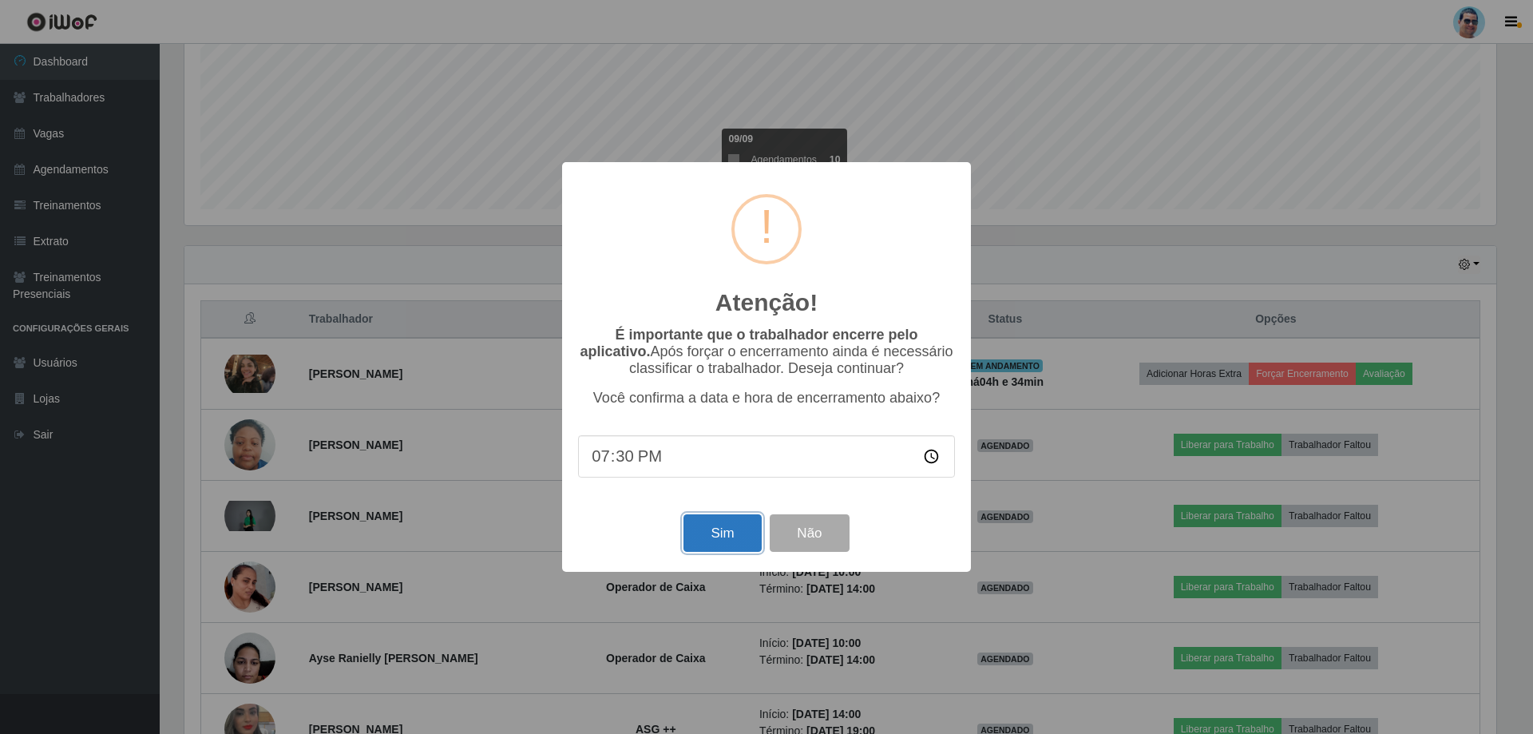
click at [716, 526] on button "Sim" at bounding box center [722, 533] width 77 height 38
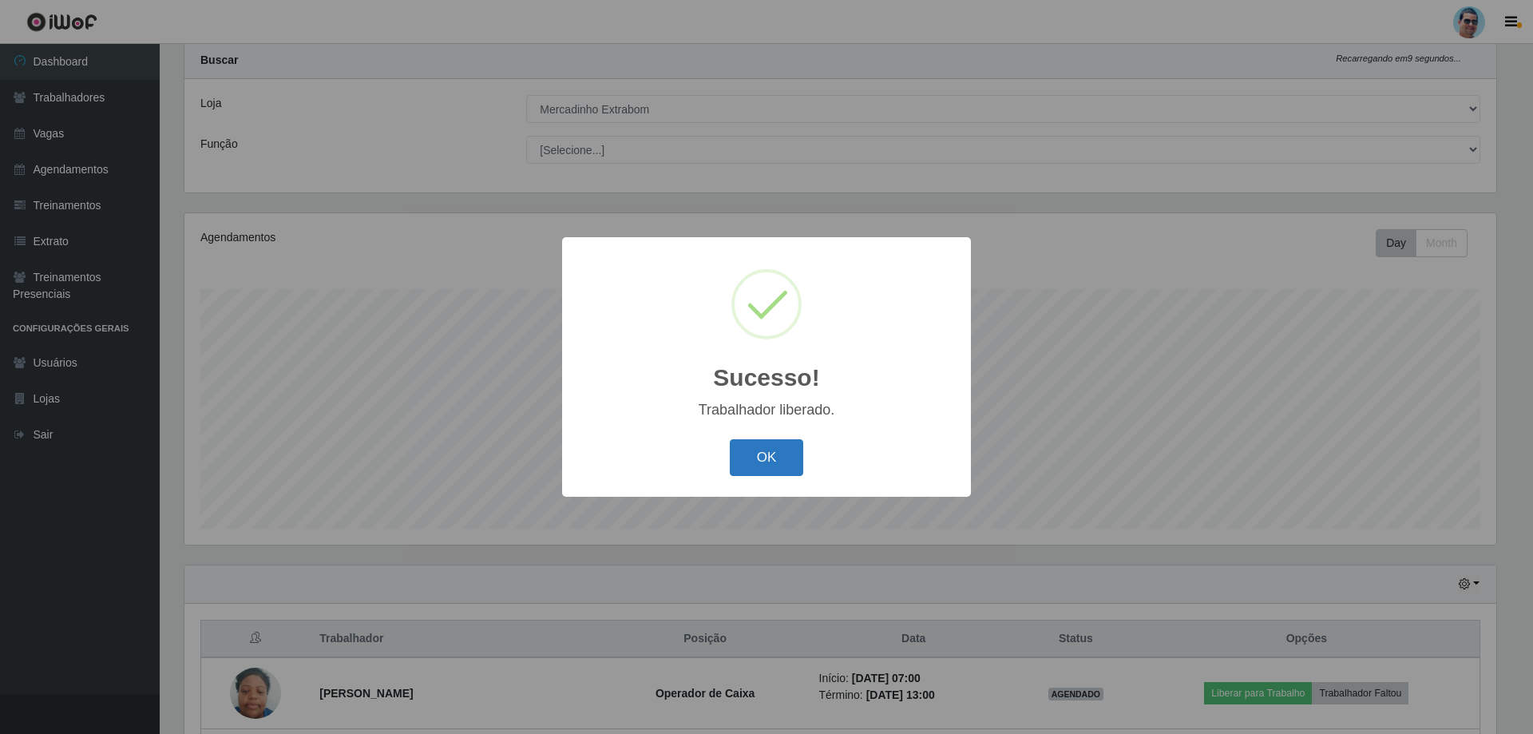
click at [742, 465] on button "OK" at bounding box center [767, 458] width 74 height 38
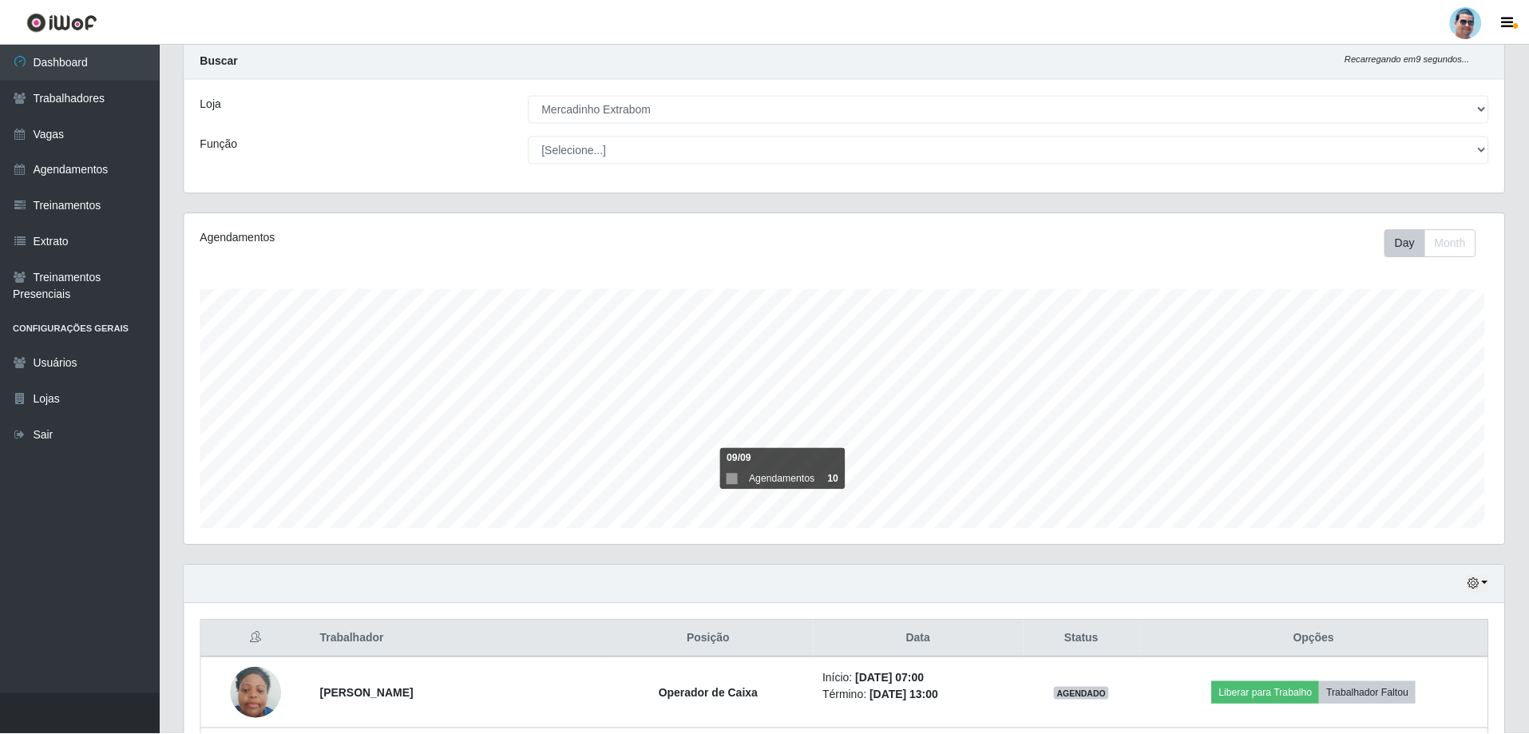
scroll to position [331, 1320]
click at [652, 96] on select "[Selecione...] Mercadinho Extrabom" at bounding box center [1009, 109] width 960 height 28
